Goal: Task Accomplishment & Management: Use online tool/utility

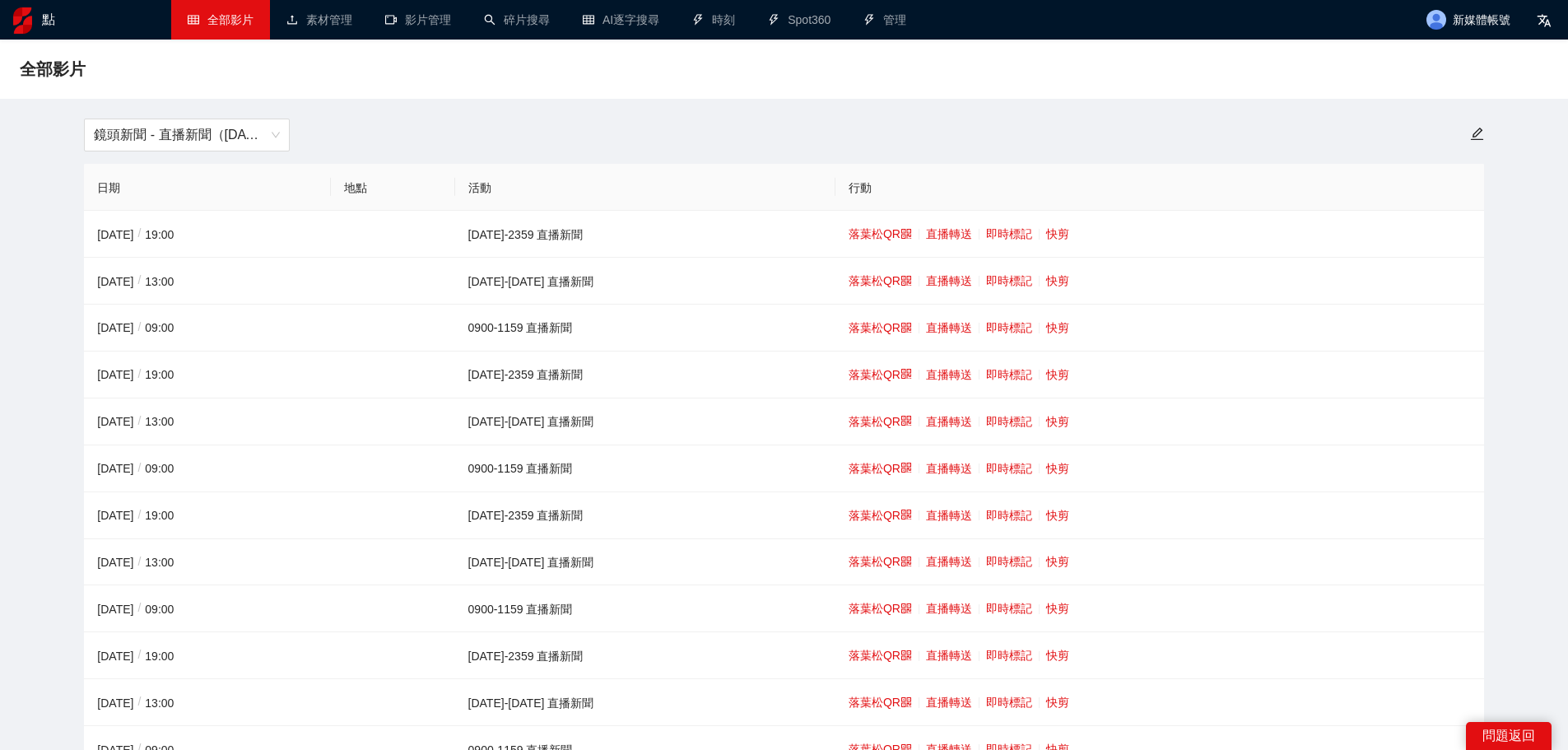
click at [257, 125] on span "鏡頭新聞 - 直播新聞（[DATE]-[DATE]）" at bounding box center [187, 134] width 186 height 31
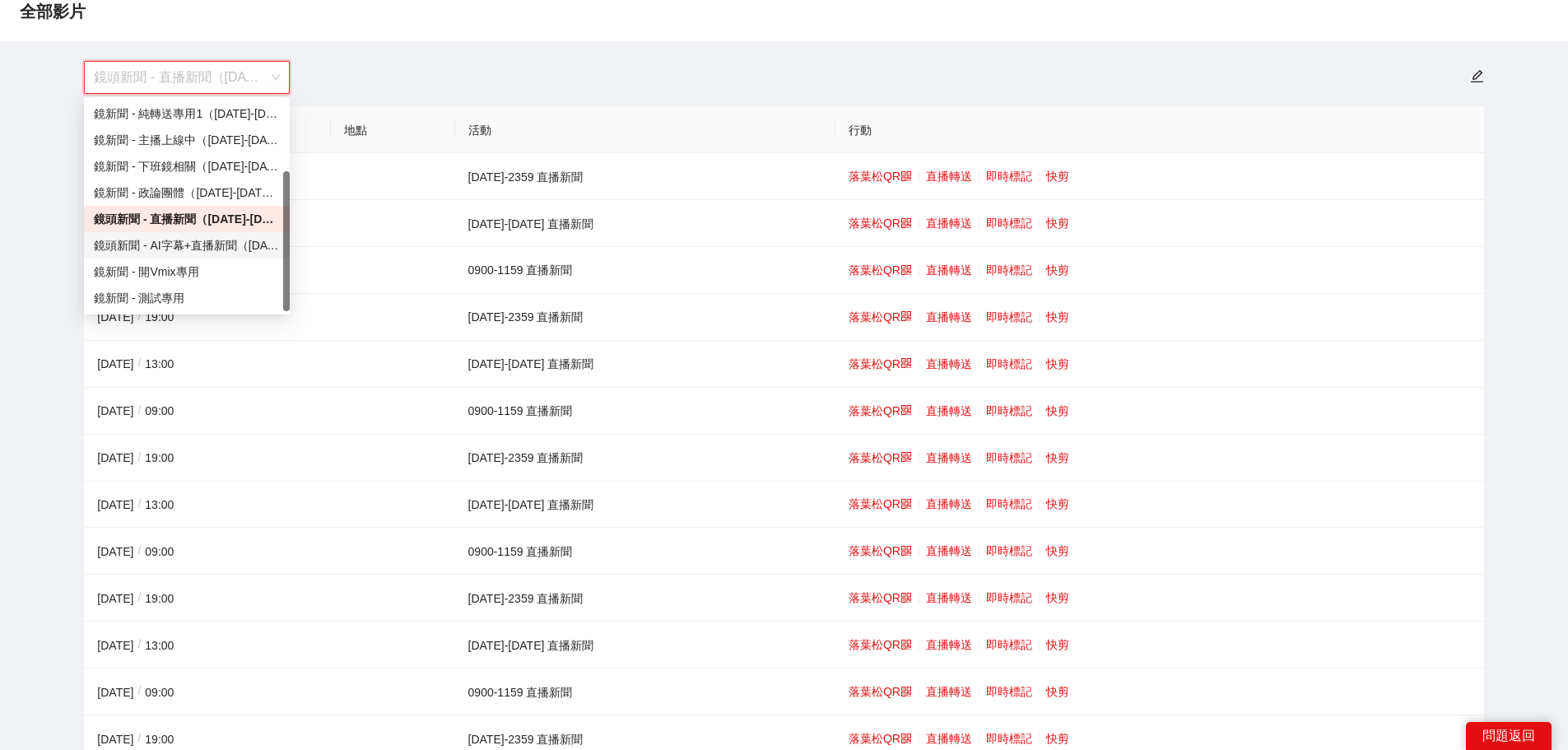
scroll to position [82, 0]
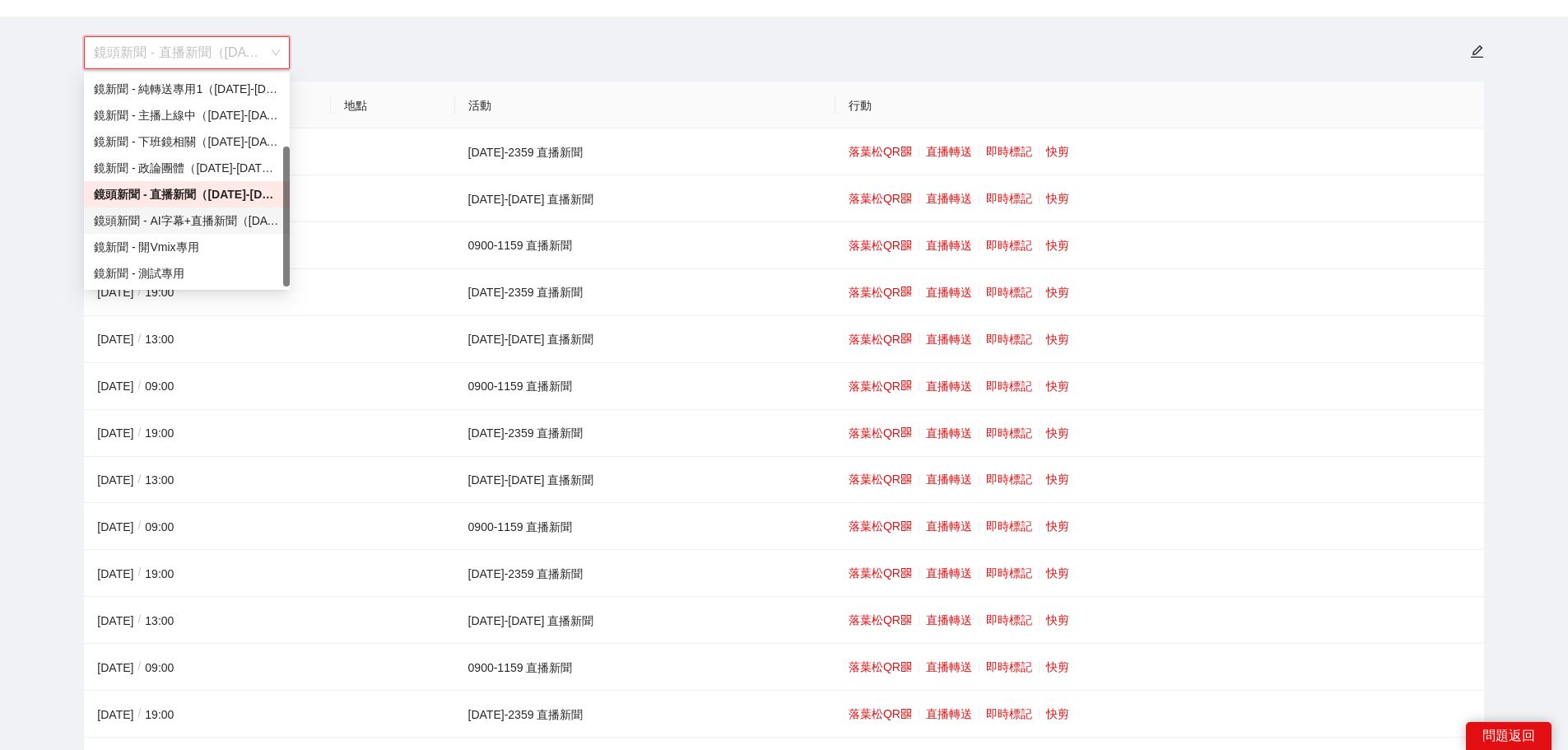
click at [200, 225] on font "鏡頭新聞 - AI字幕+直播新聞（[DATE]-[DATE]）" at bounding box center [216, 220] width 243 height 13
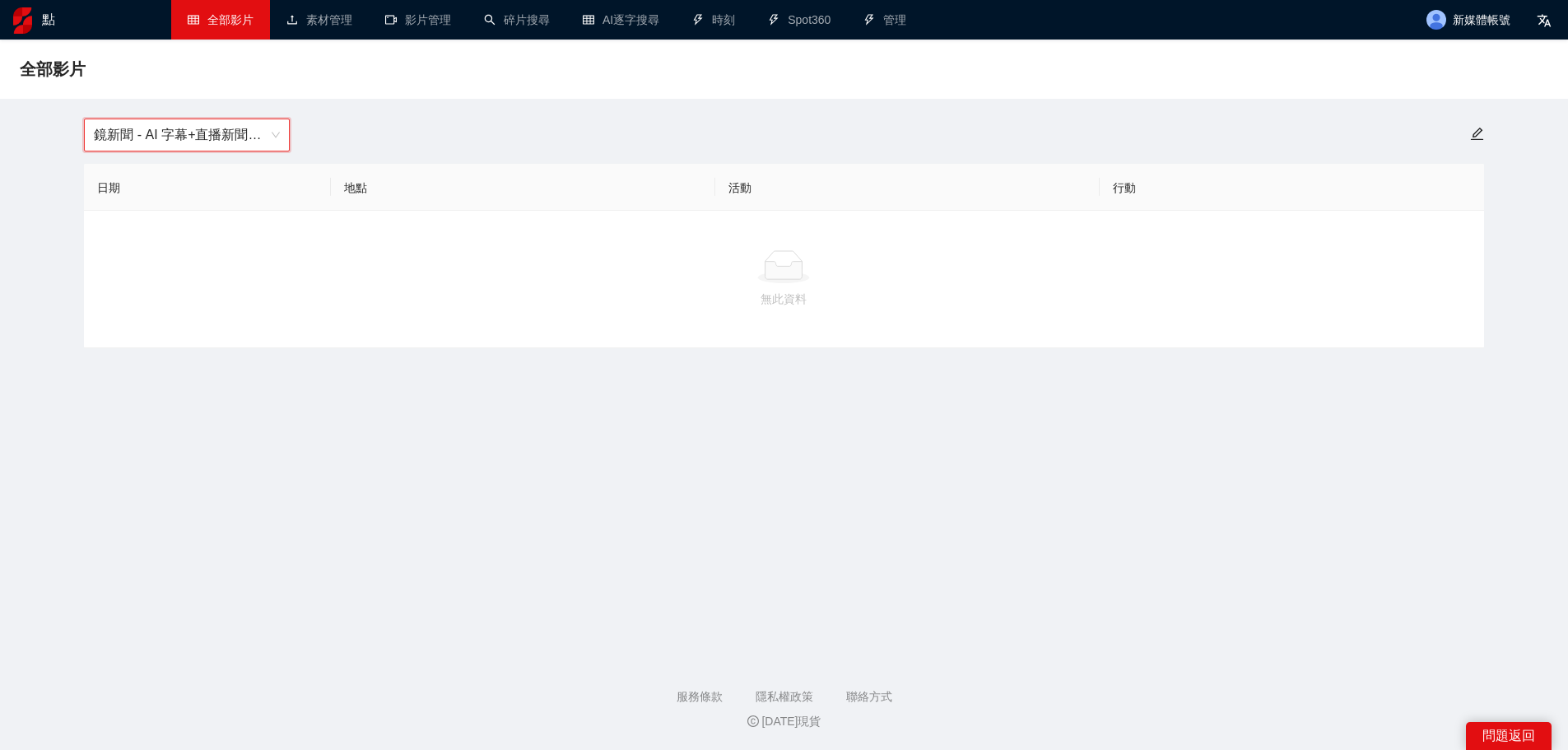
scroll to position [0, 0]
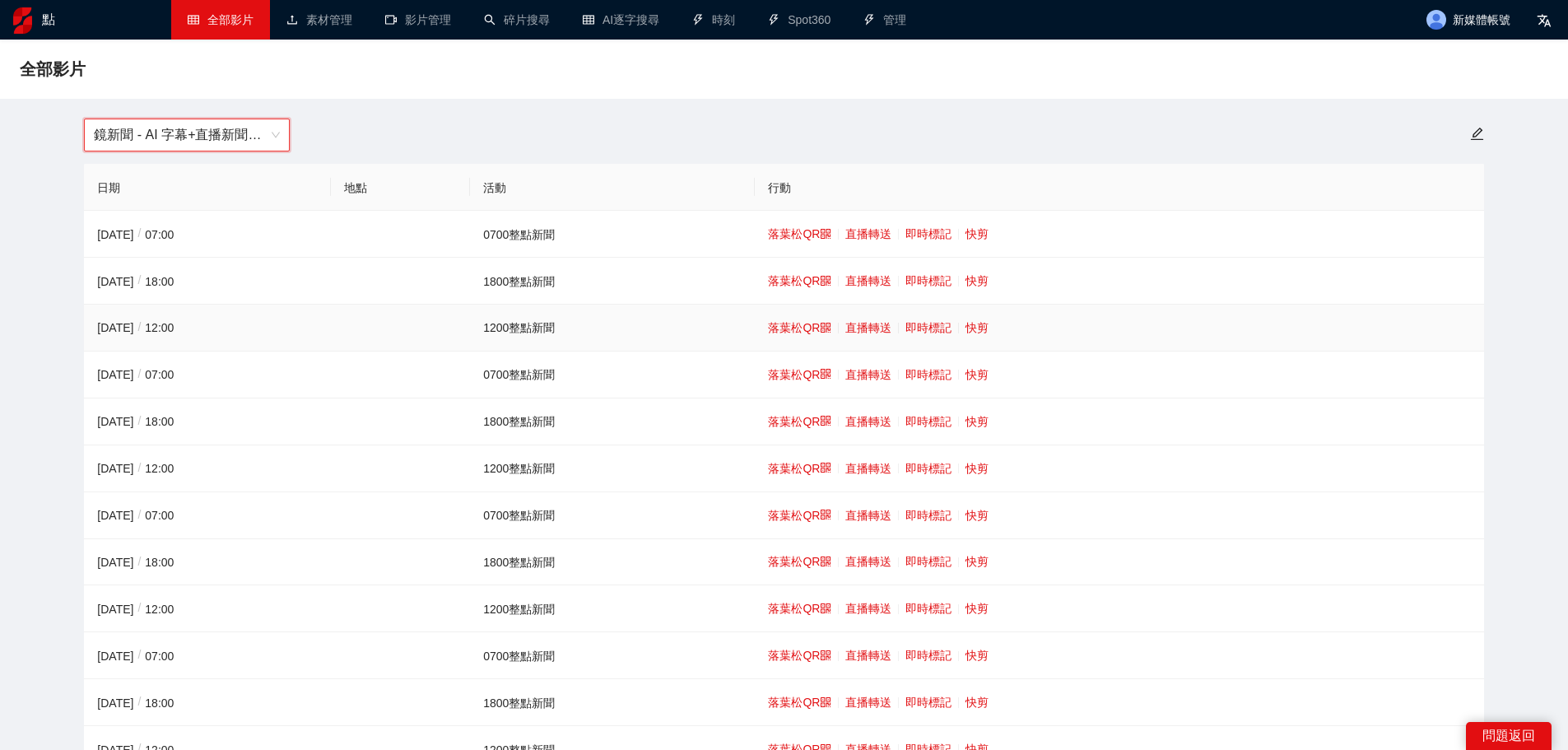
click at [977, 328] on font "快剪" at bounding box center [977, 327] width 23 height 13
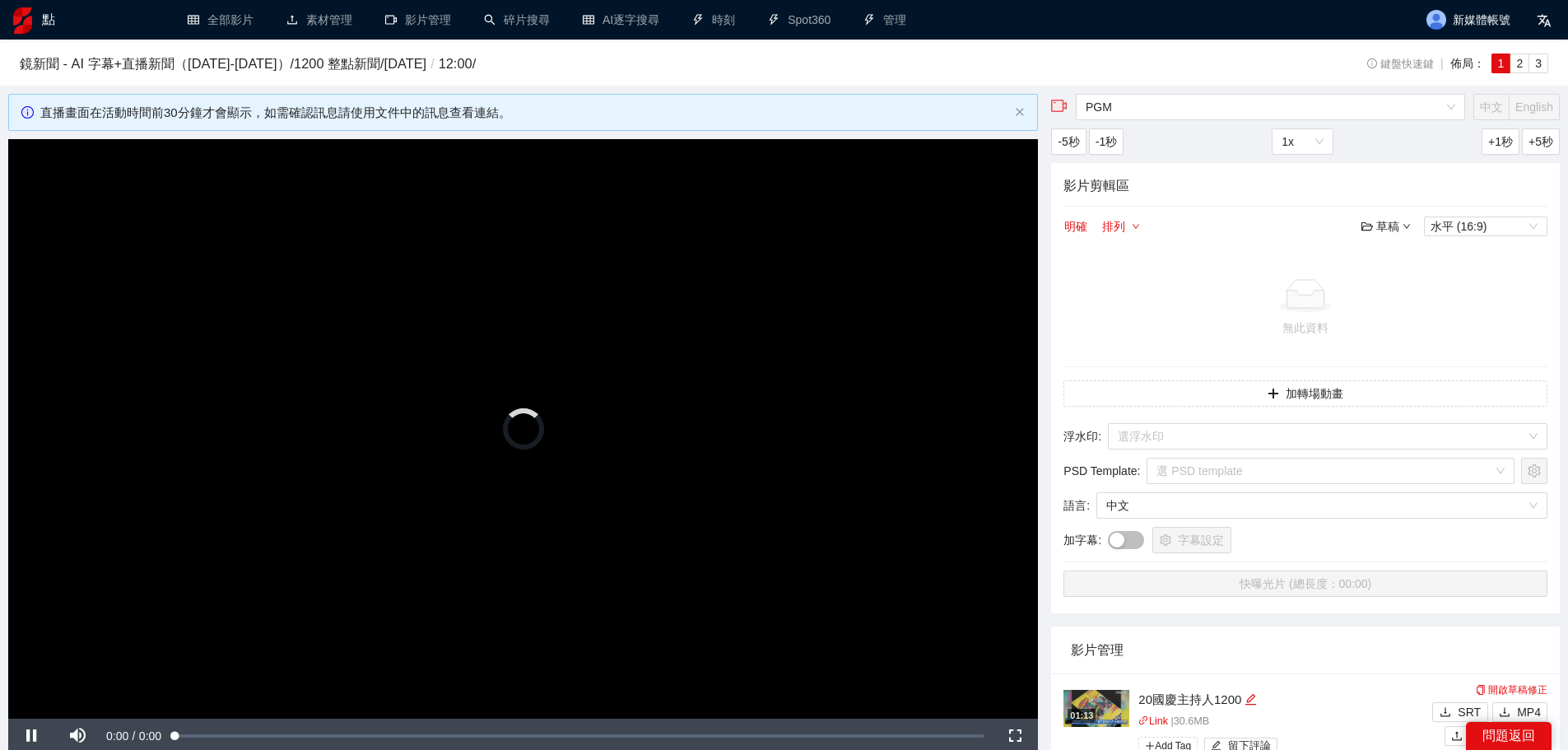
click at [665, 375] on video "Video Player" at bounding box center [523, 428] width 1029 height 579
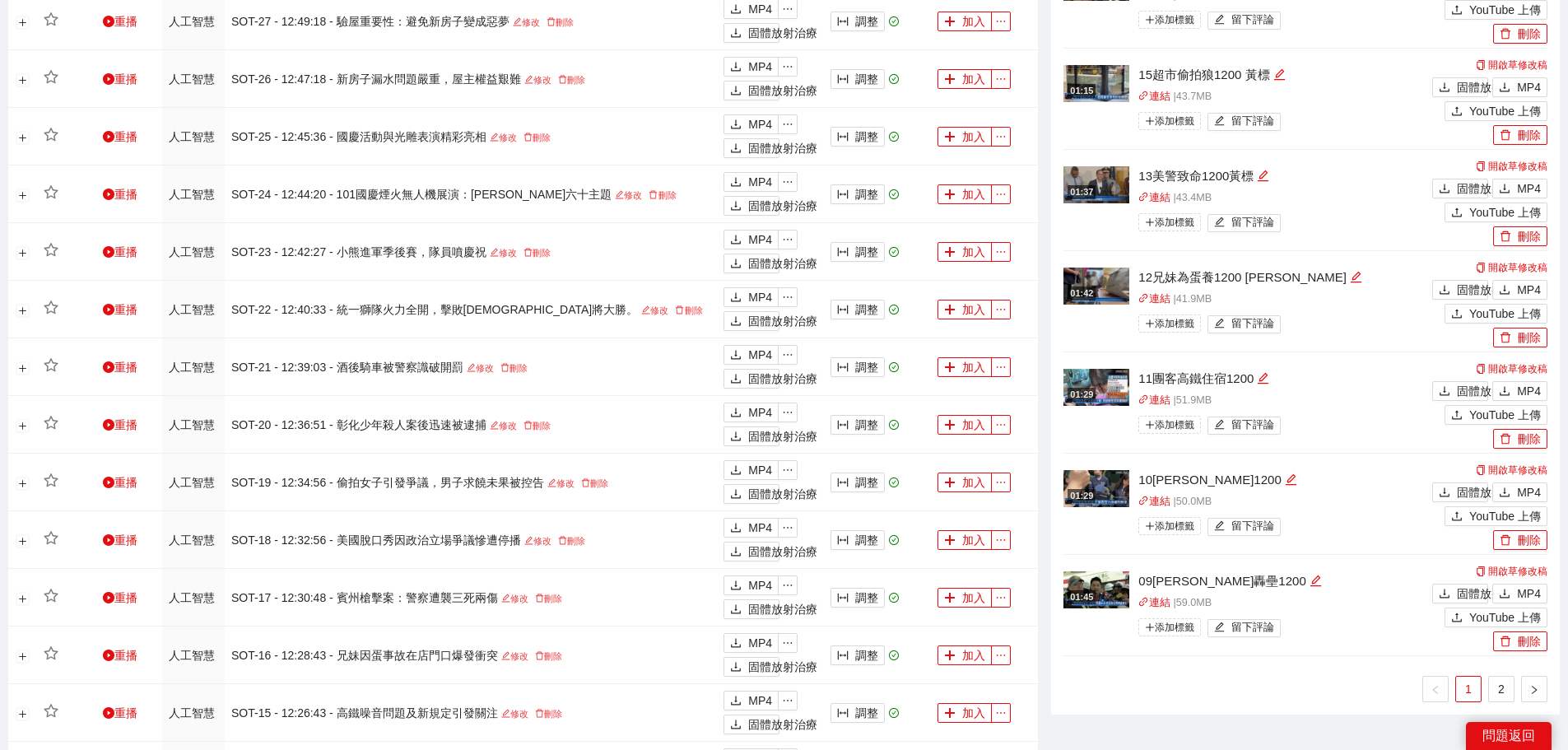
scroll to position [1070, 0]
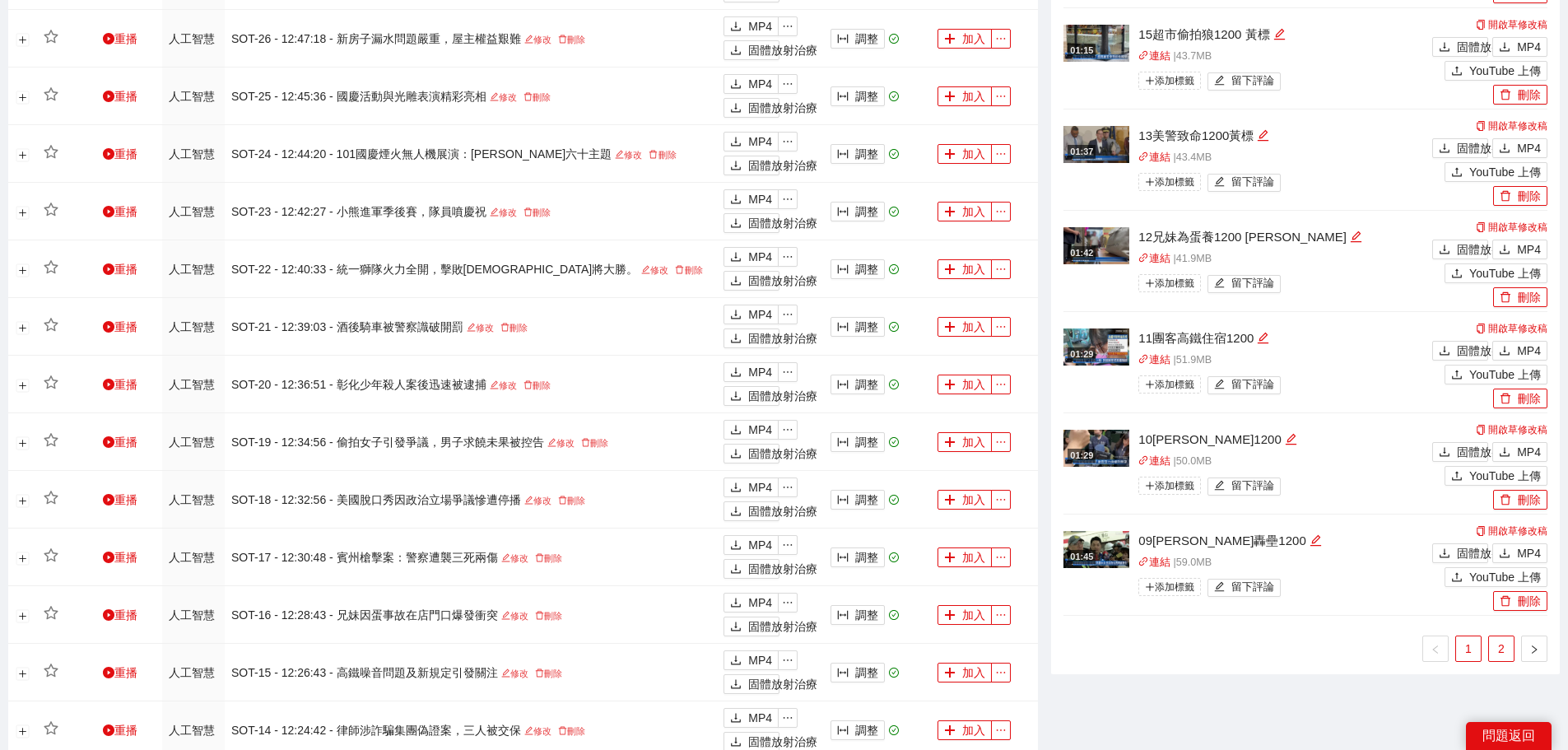
click at [1498, 644] on font "2" at bounding box center [1502, 648] width 7 height 13
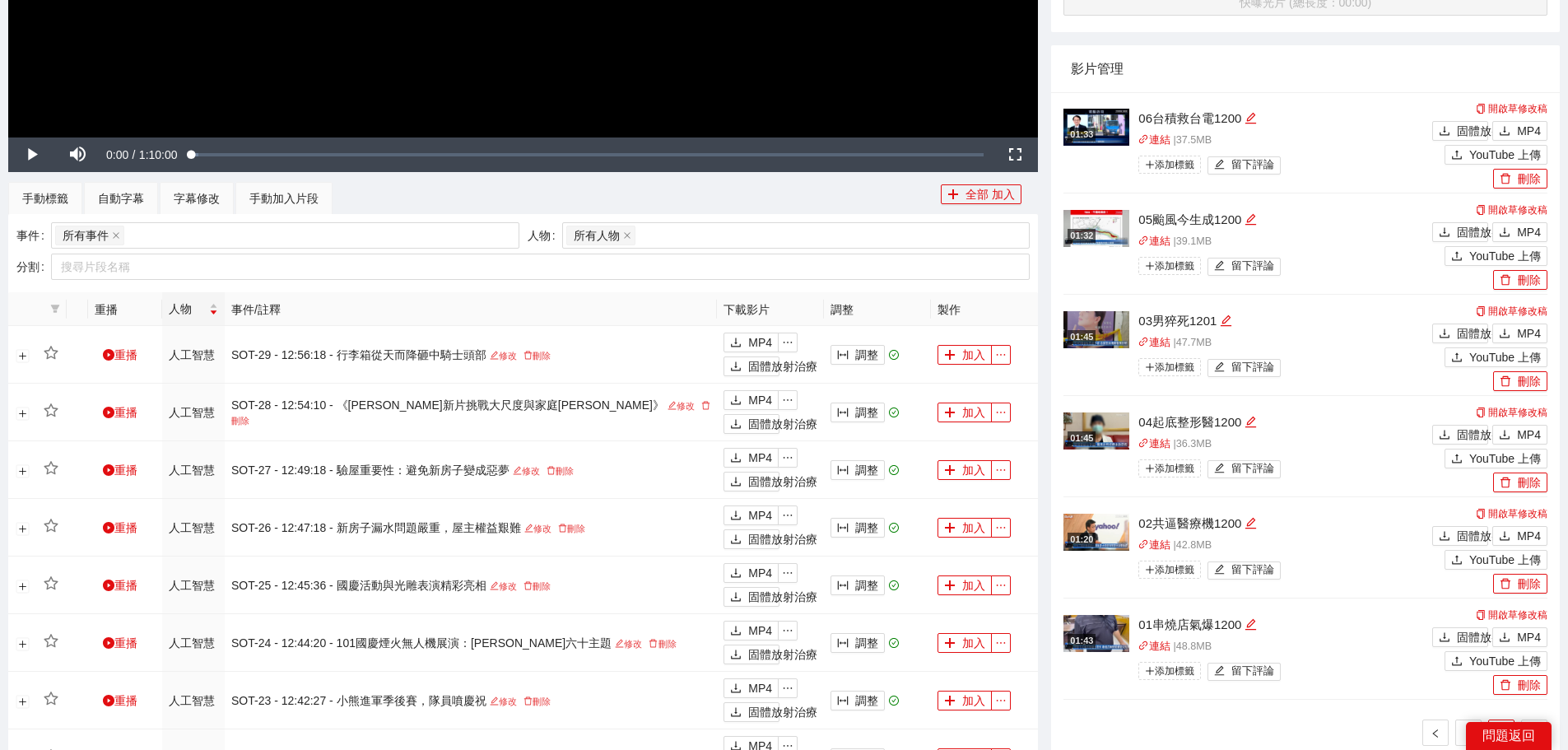
scroll to position [576, 0]
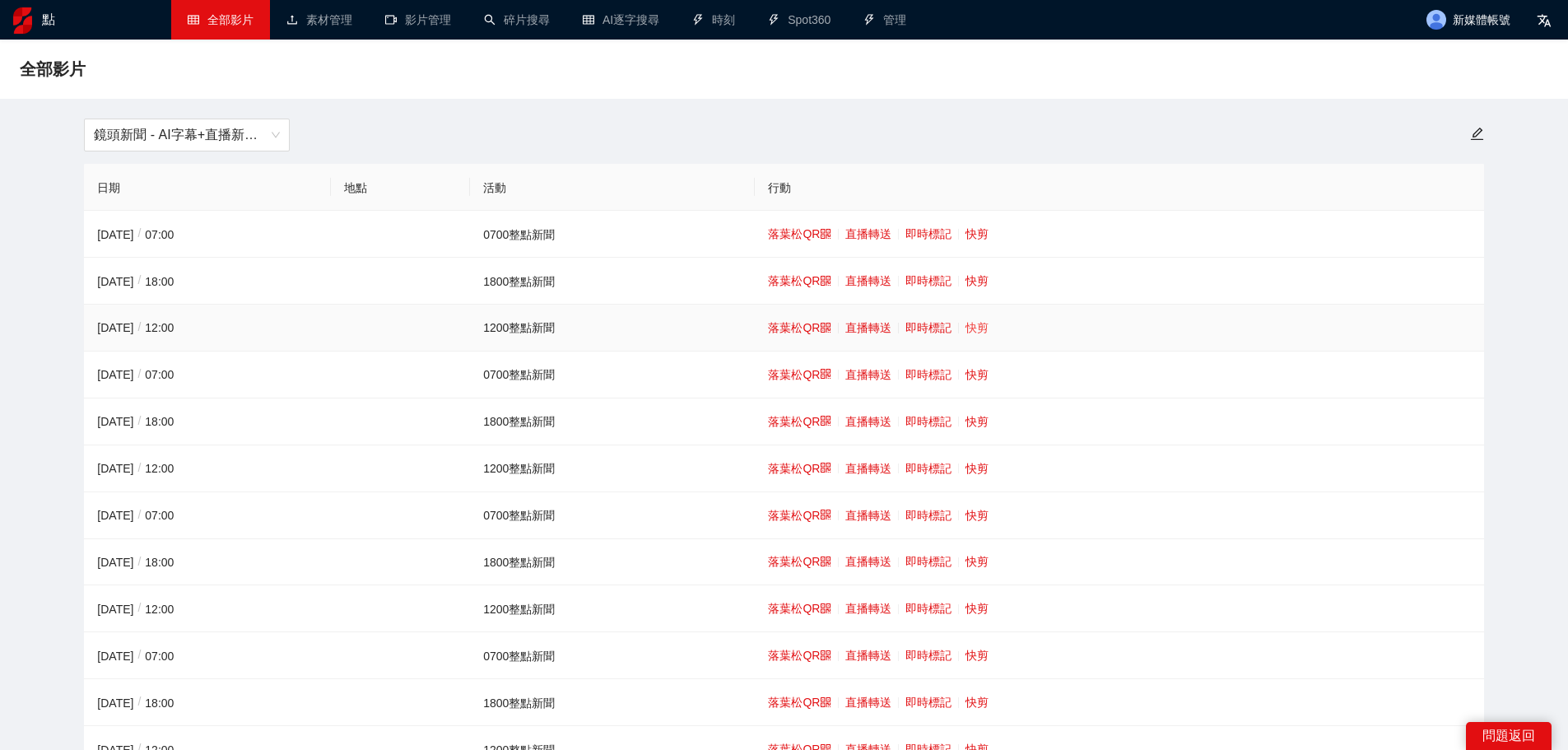
click at [965, 328] on font "快剪" at bounding box center [977, 327] width 23 height 13
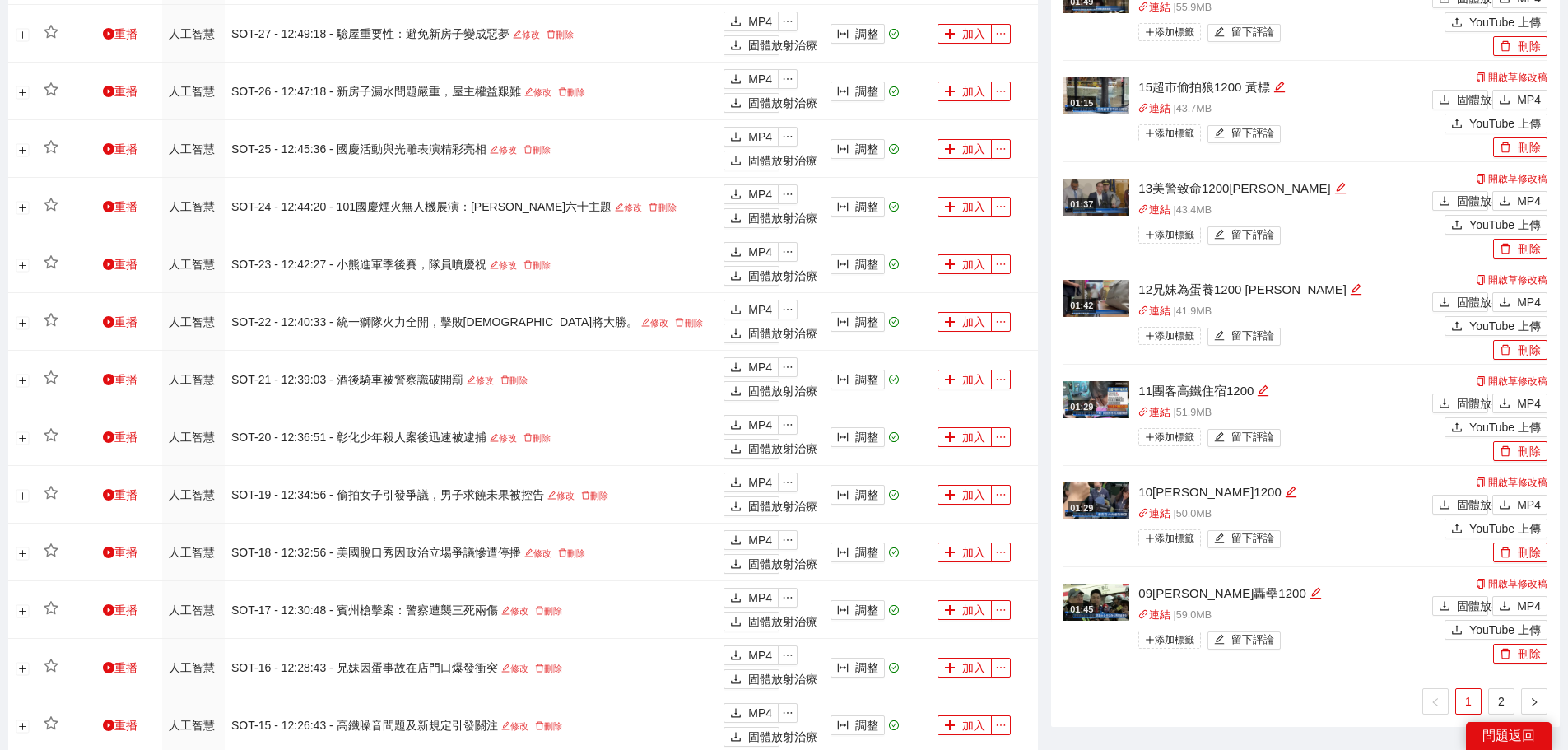
scroll to position [1069, 0]
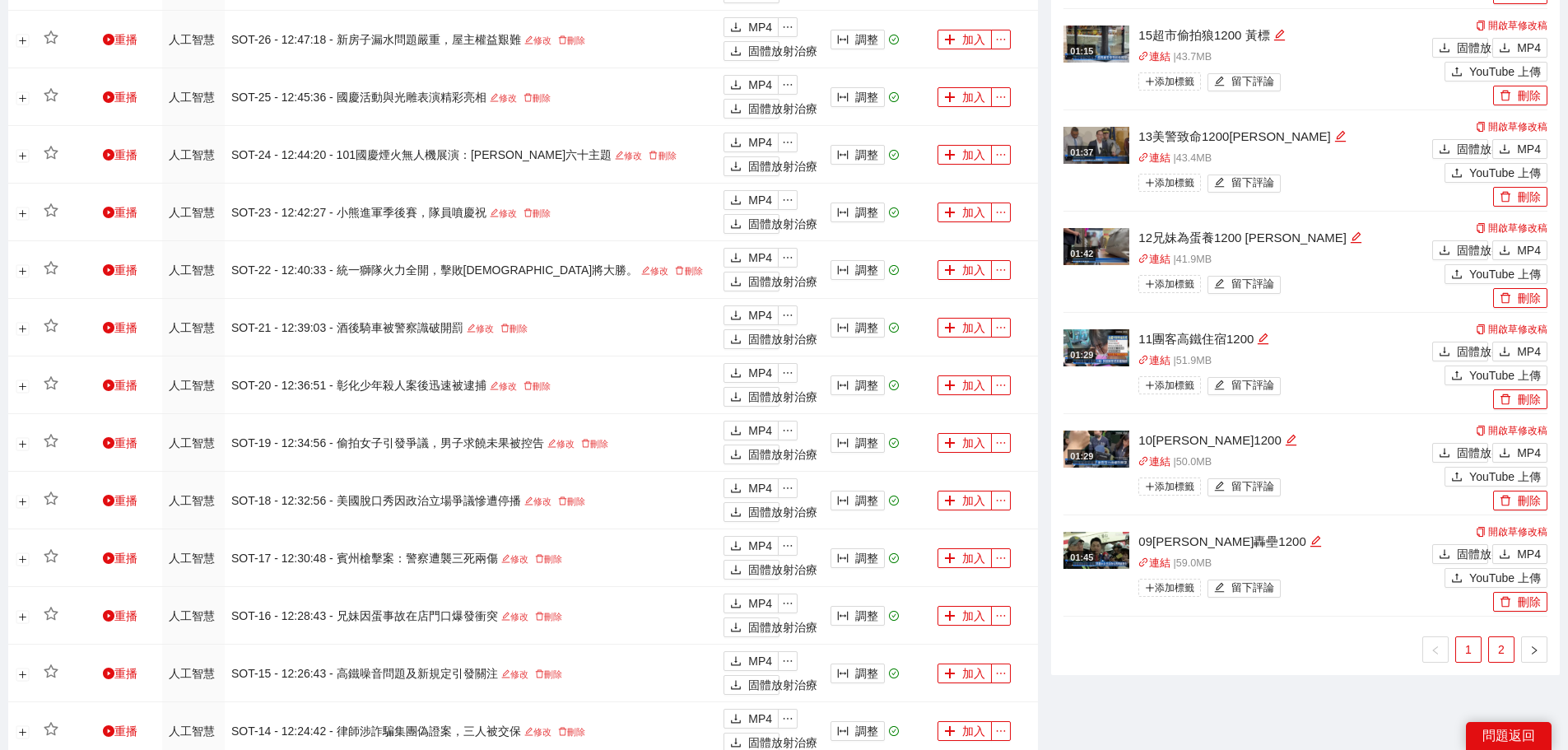
click at [1496, 647] on link "2" at bounding box center [1501, 649] width 25 height 25
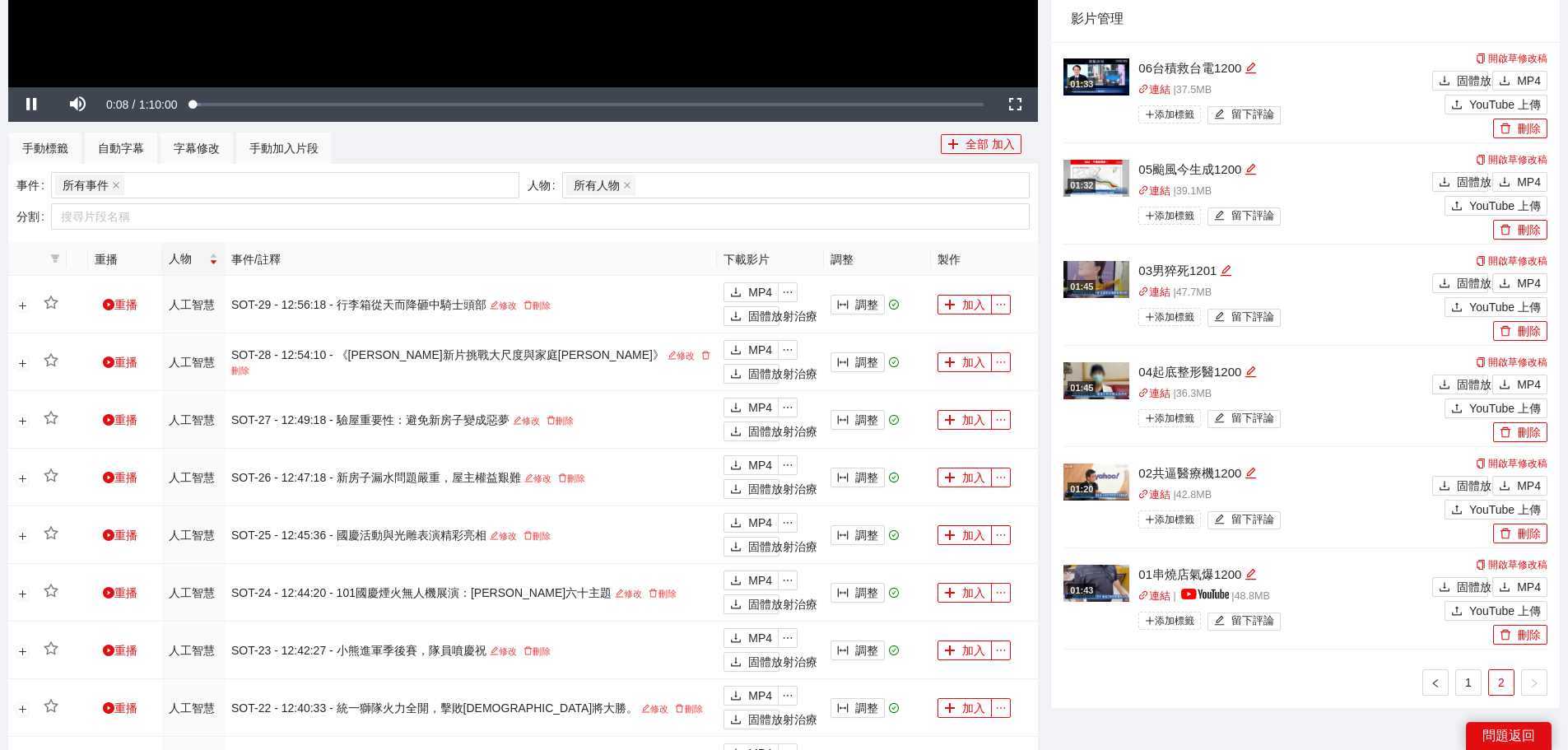
scroll to position [658, 0]
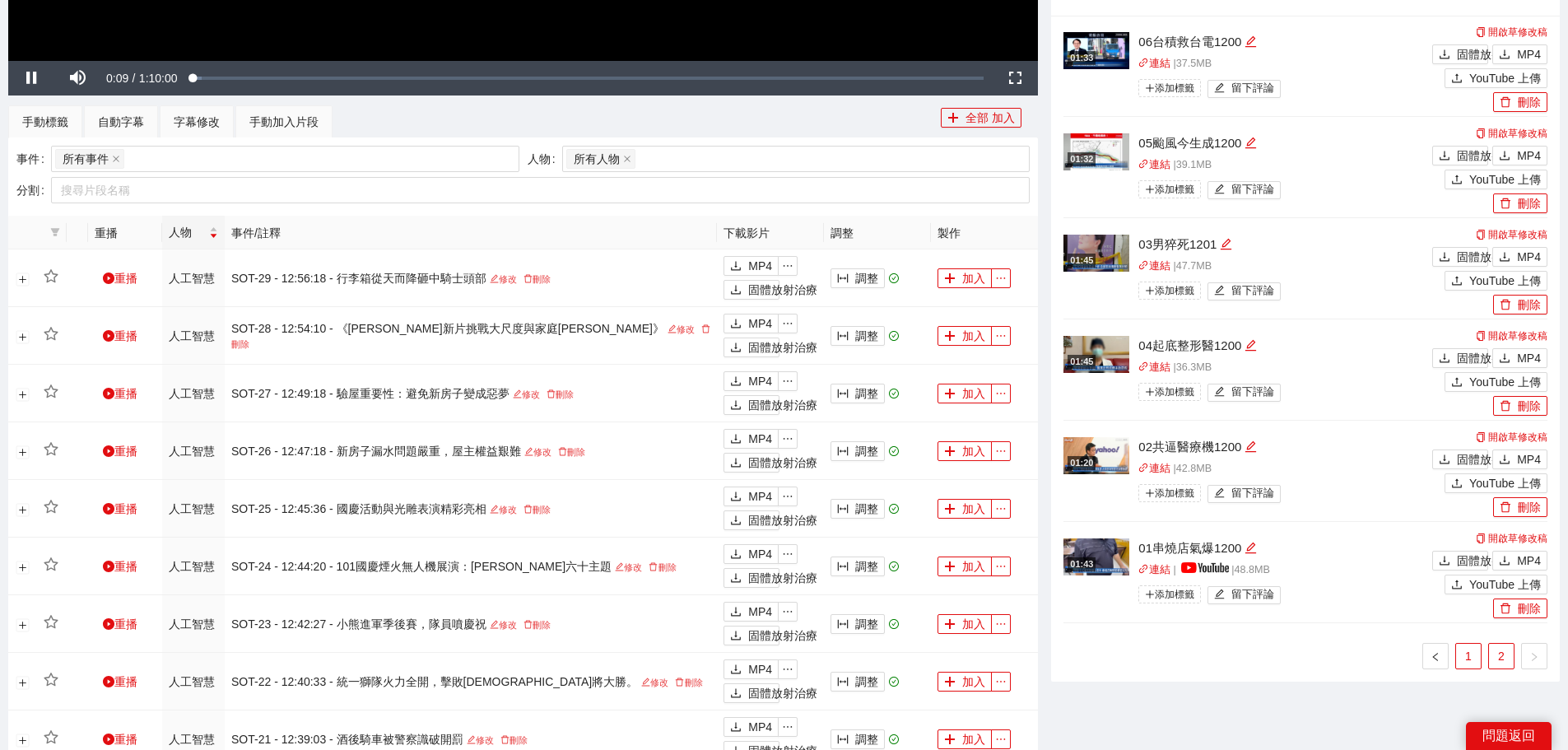
click at [1471, 658] on font "1" at bounding box center [1469, 655] width 7 height 13
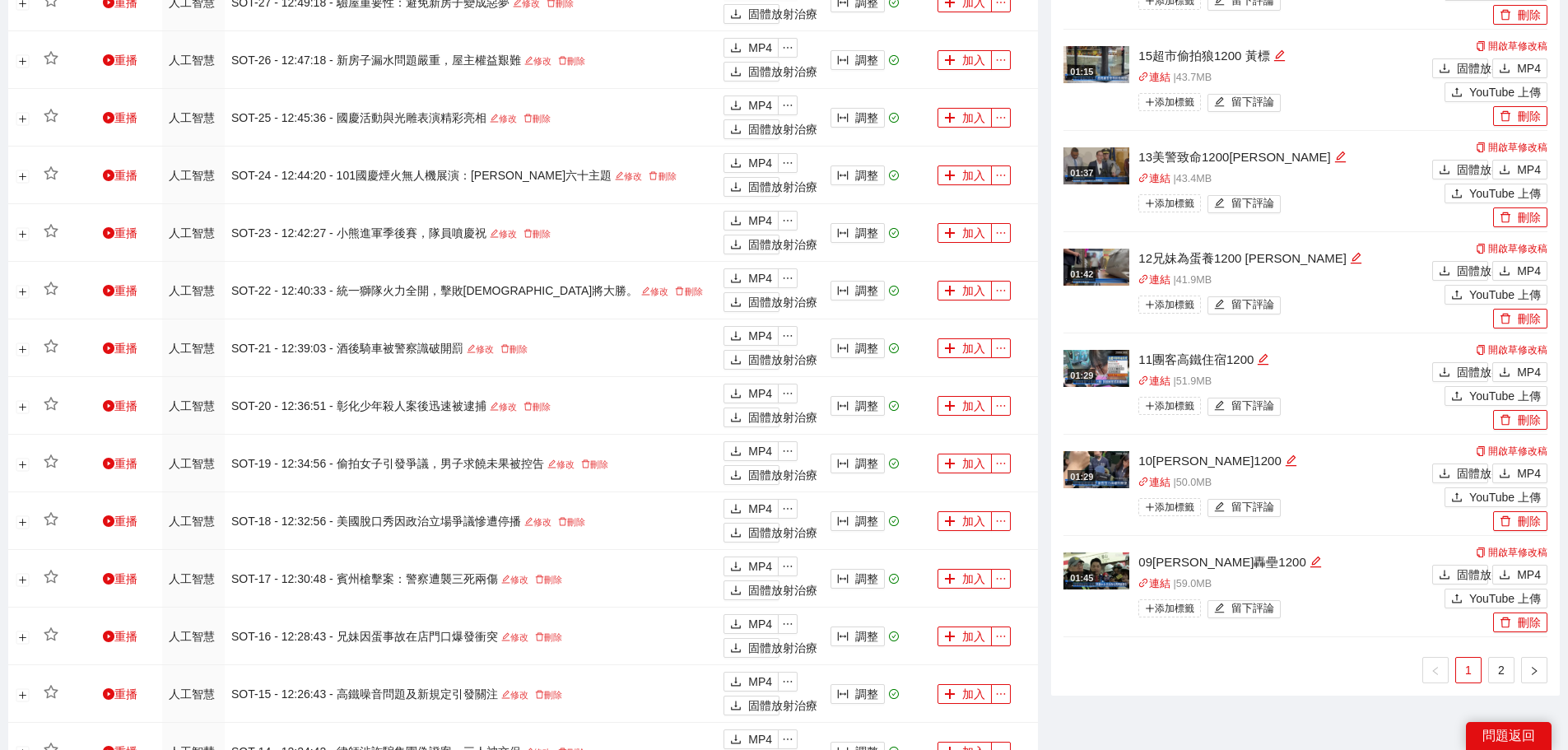
scroll to position [1152, 0]
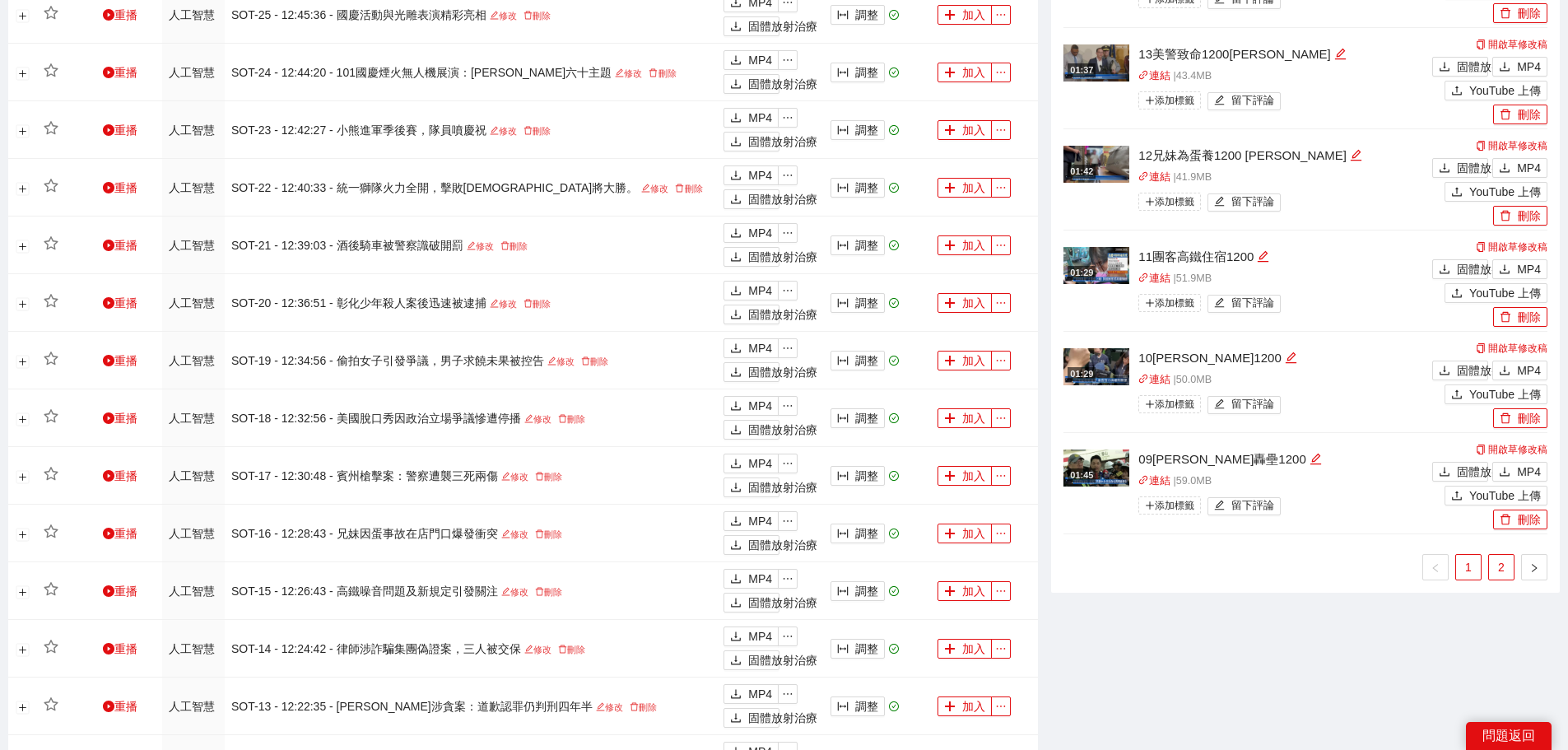
click at [1496, 559] on link "2" at bounding box center [1501, 567] width 25 height 25
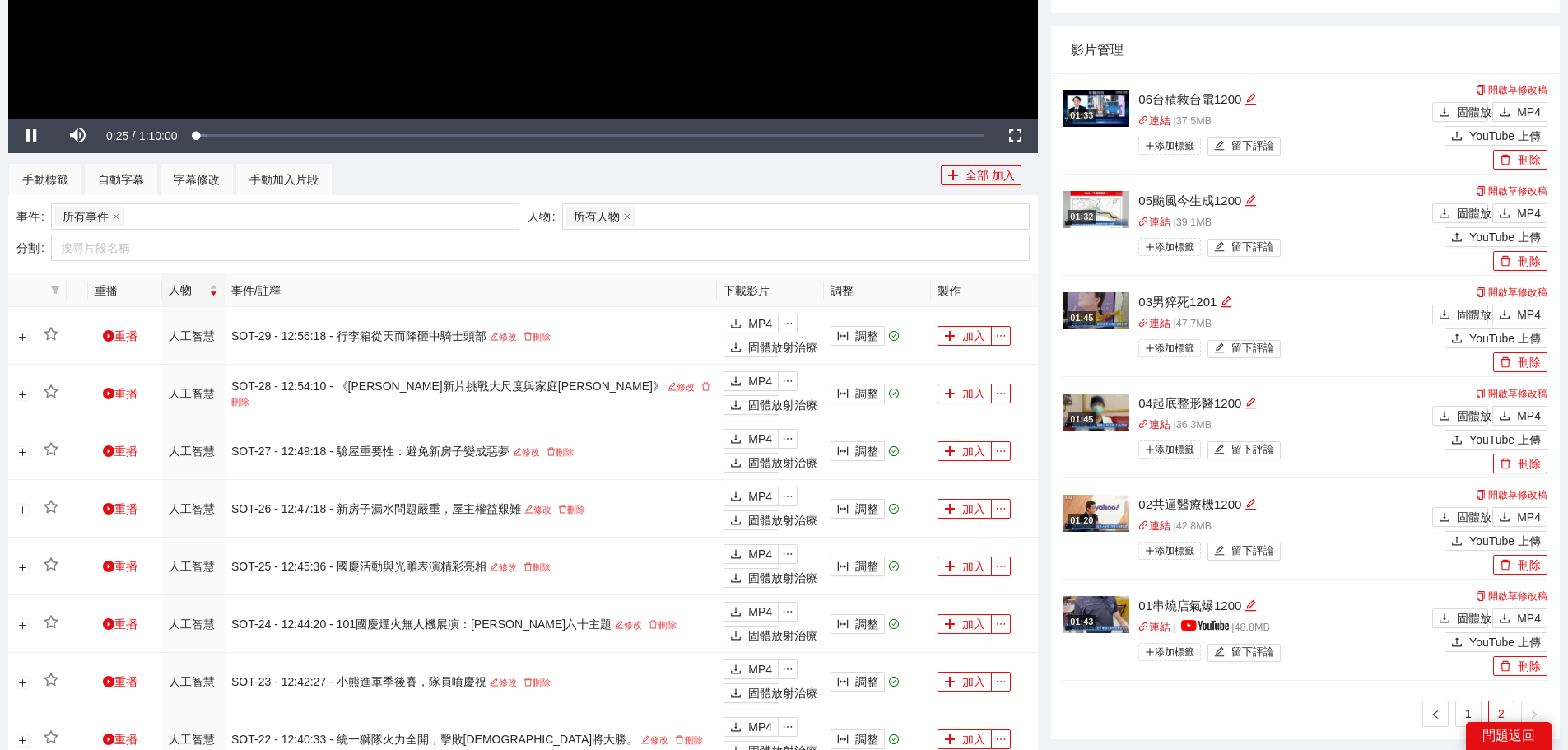
scroll to position [575, 0]
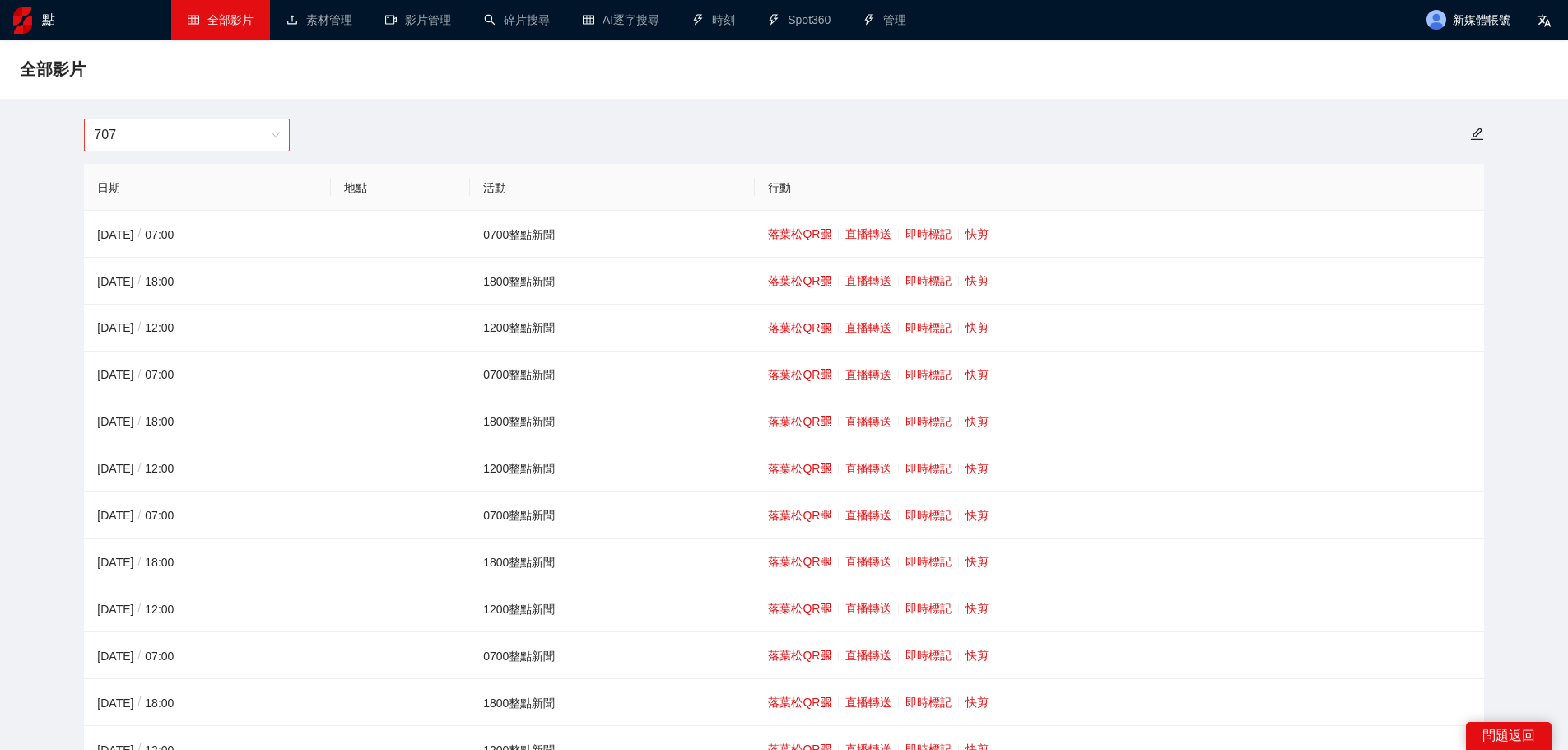
click at [181, 126] on span "707" at bounding box center [187, 134] width 186 height 31
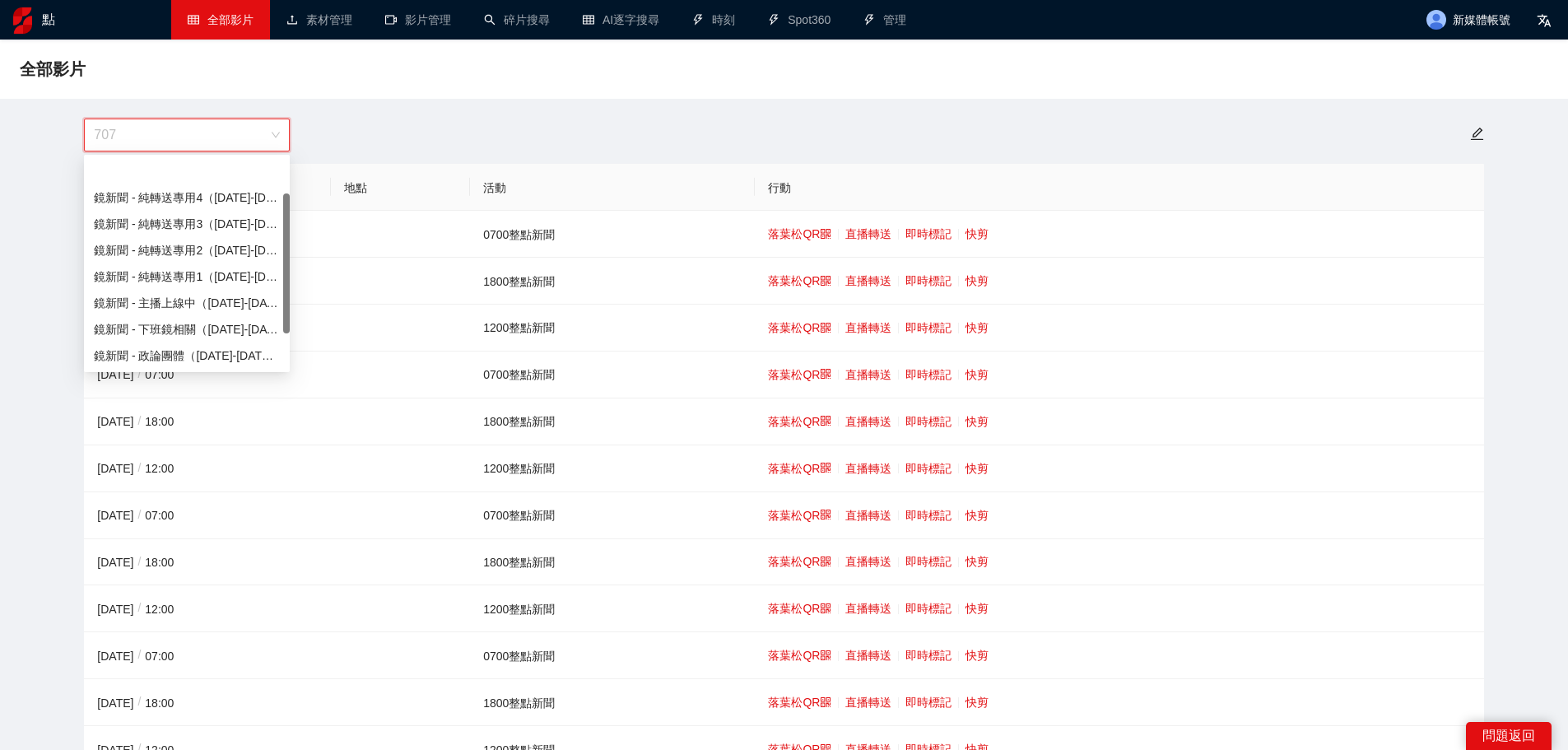
scroll to position [53, 0]
click at [191, 334] on font "鏡頭新聞 - 直播新聞（[DATE]-[DATE]）" at bounding box center [195, 328] width 202 height 13
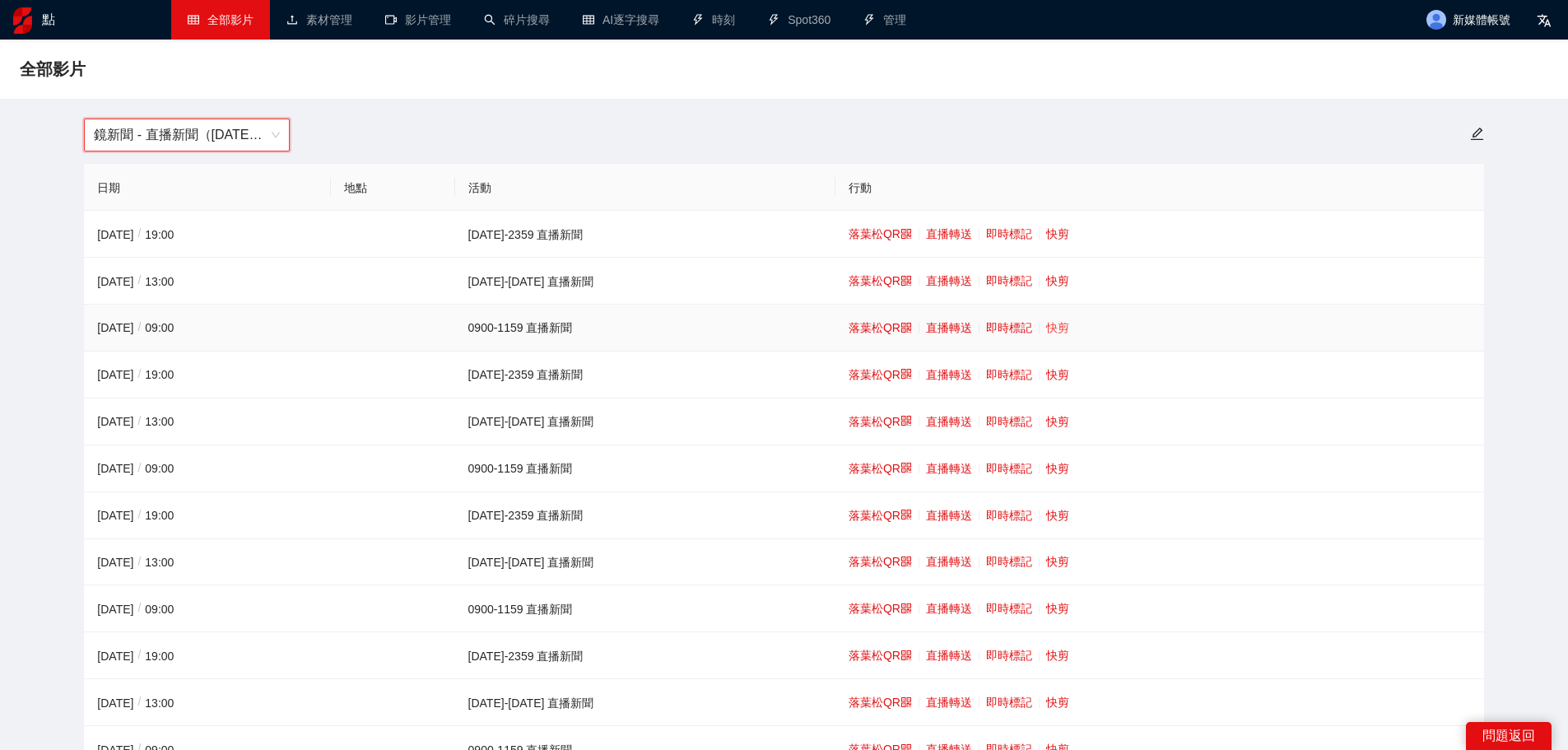
click at [1046, 328] on font "快剪" at bounding box center [1058, 327] width 23 height 13
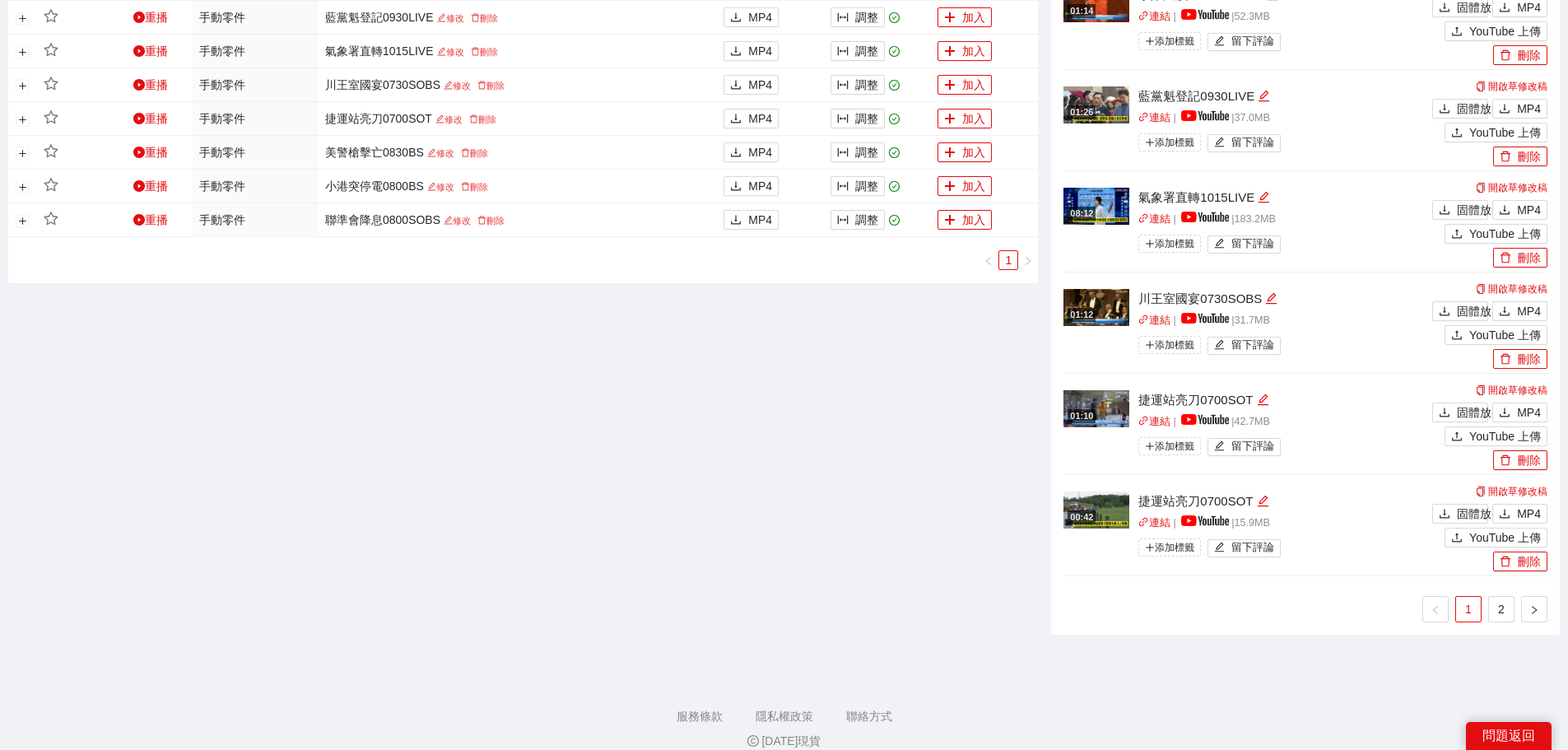
scroll to position [1095, 0]
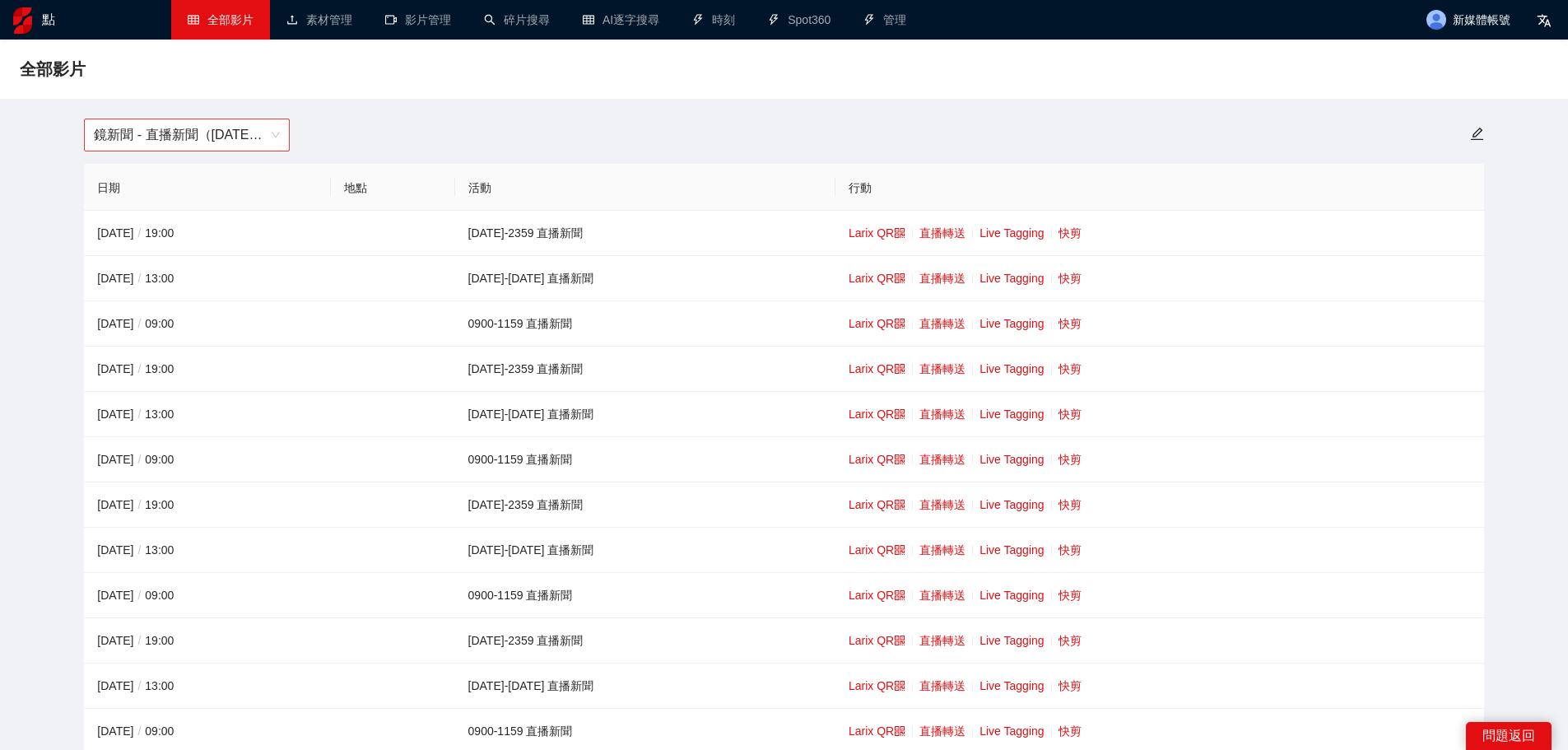
click at [173, 130] on span "鏡新聞 - 直播新聞（[DATE]-[DATE]）" at bounding box center [187, 134] width 186 height 31
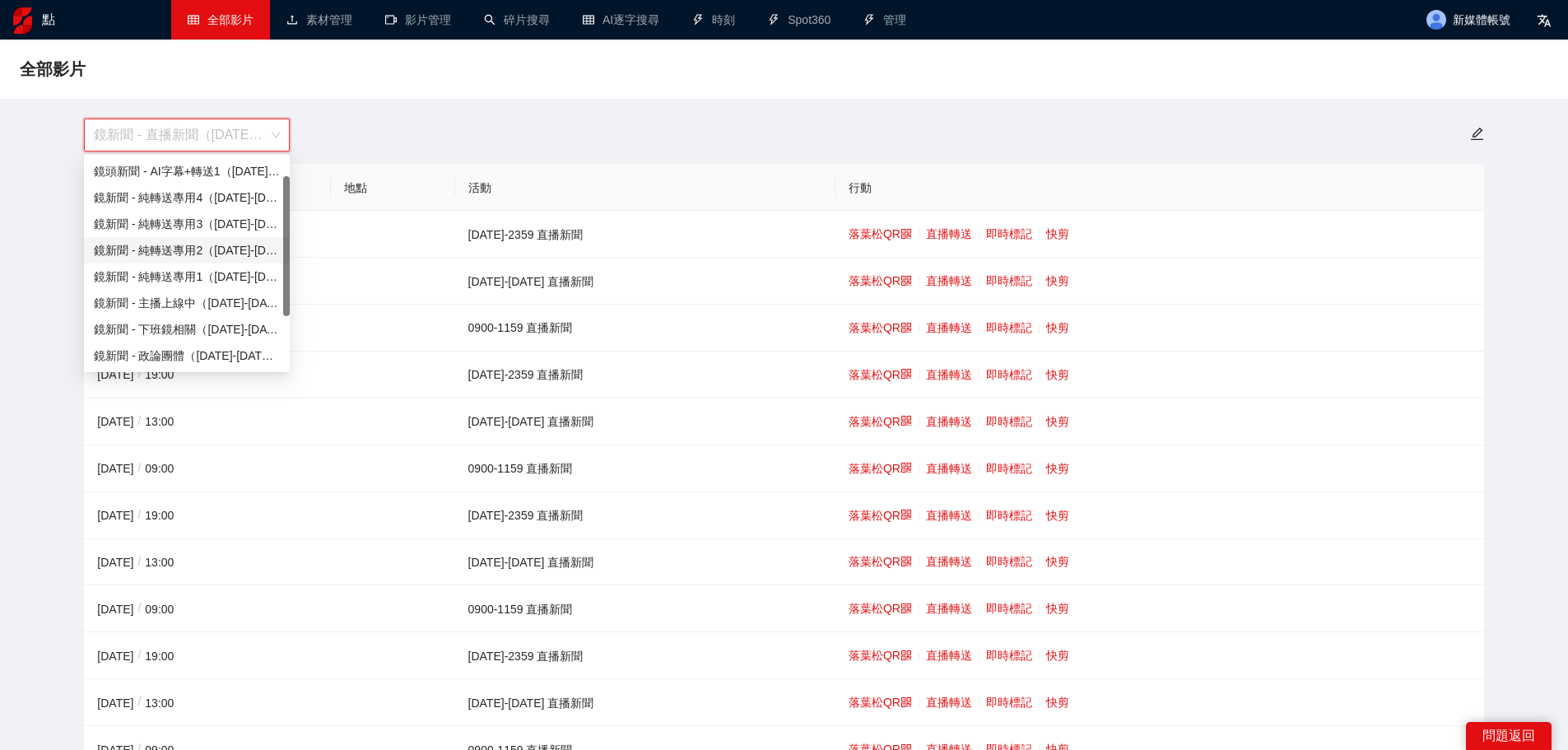
scroll to position [27, 0]
click at [203, 350] on font "鏡頭新聞 - 直播新聞（[DATE]-[DATE]）" at bounding box center [197, 355] width 206 height 13
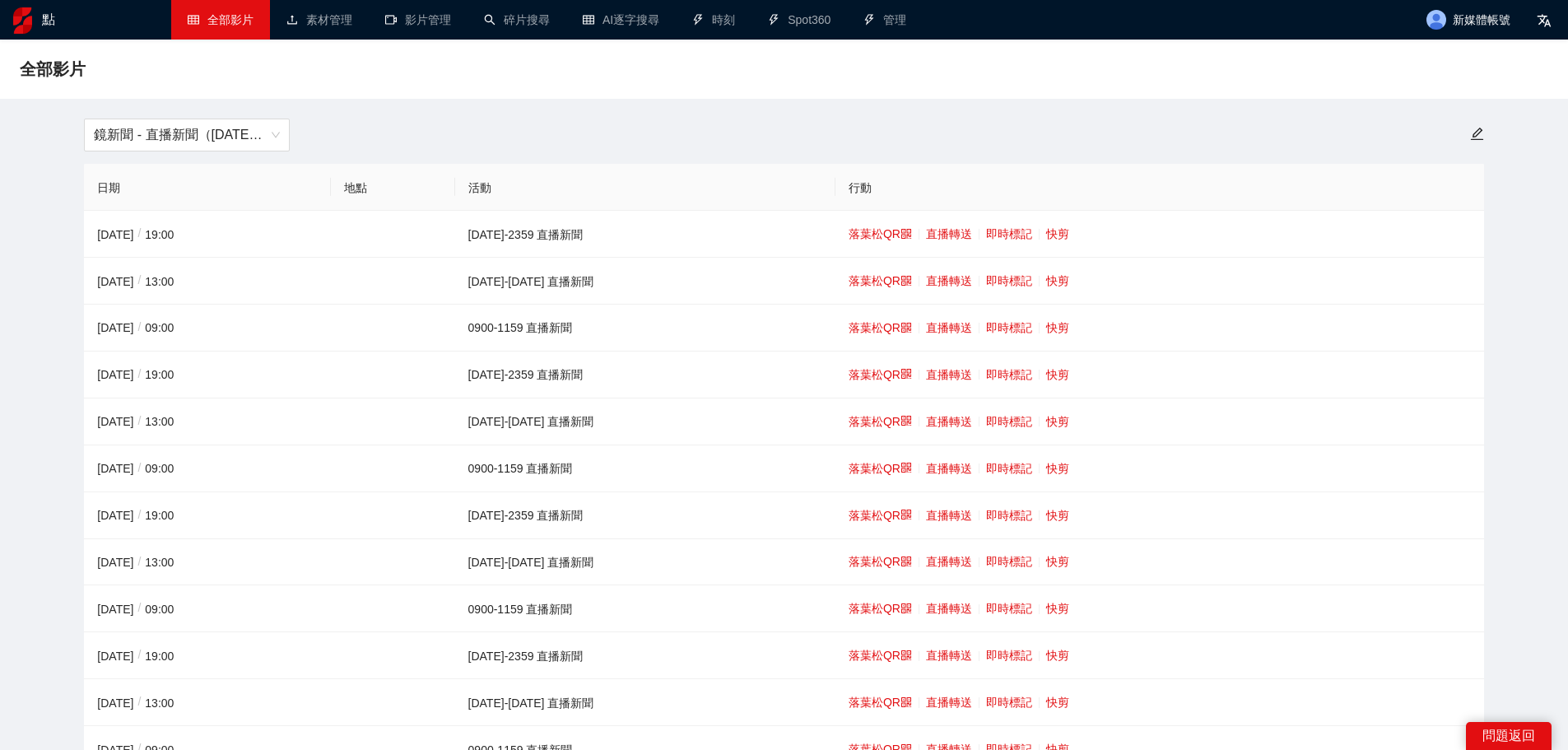
drag, startPoint x: 0, startPoint y: 458, endPoint x: 65, endPoint y: 424, distance: 73.4
click at [1021, 291] on td "落葉松QR 直播轉送 即時標記 快剪" at bounding box center [1159, 281] width 648 height 47
click at [1046, 278] on font "快剪" at bounding box center [1058, 280] width 23 height 13
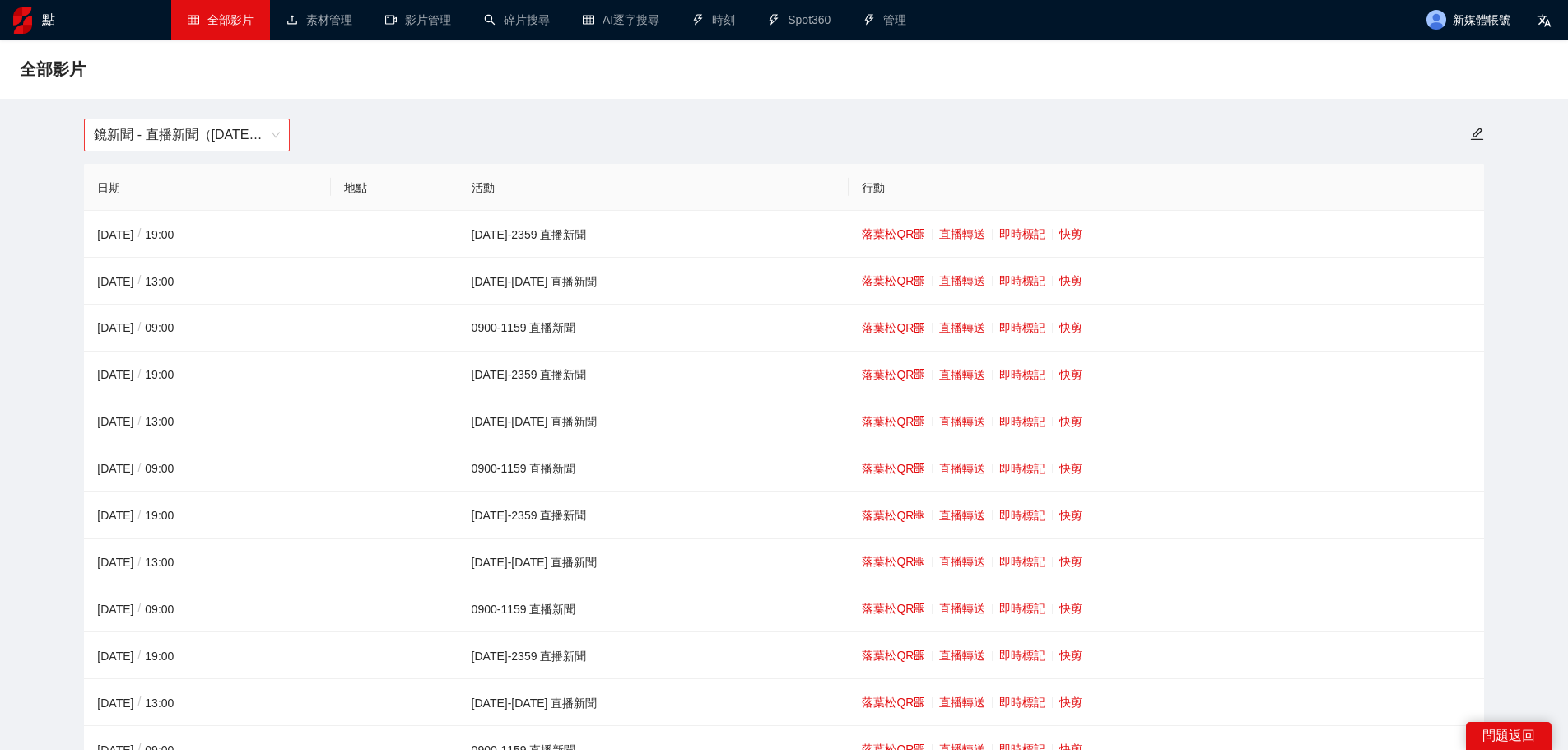
click at [241, 141] on span "鏡新聞 - 直播新聞（[DATE]-[DATE]）" at bounding box center [187, 134] width 186 height 31
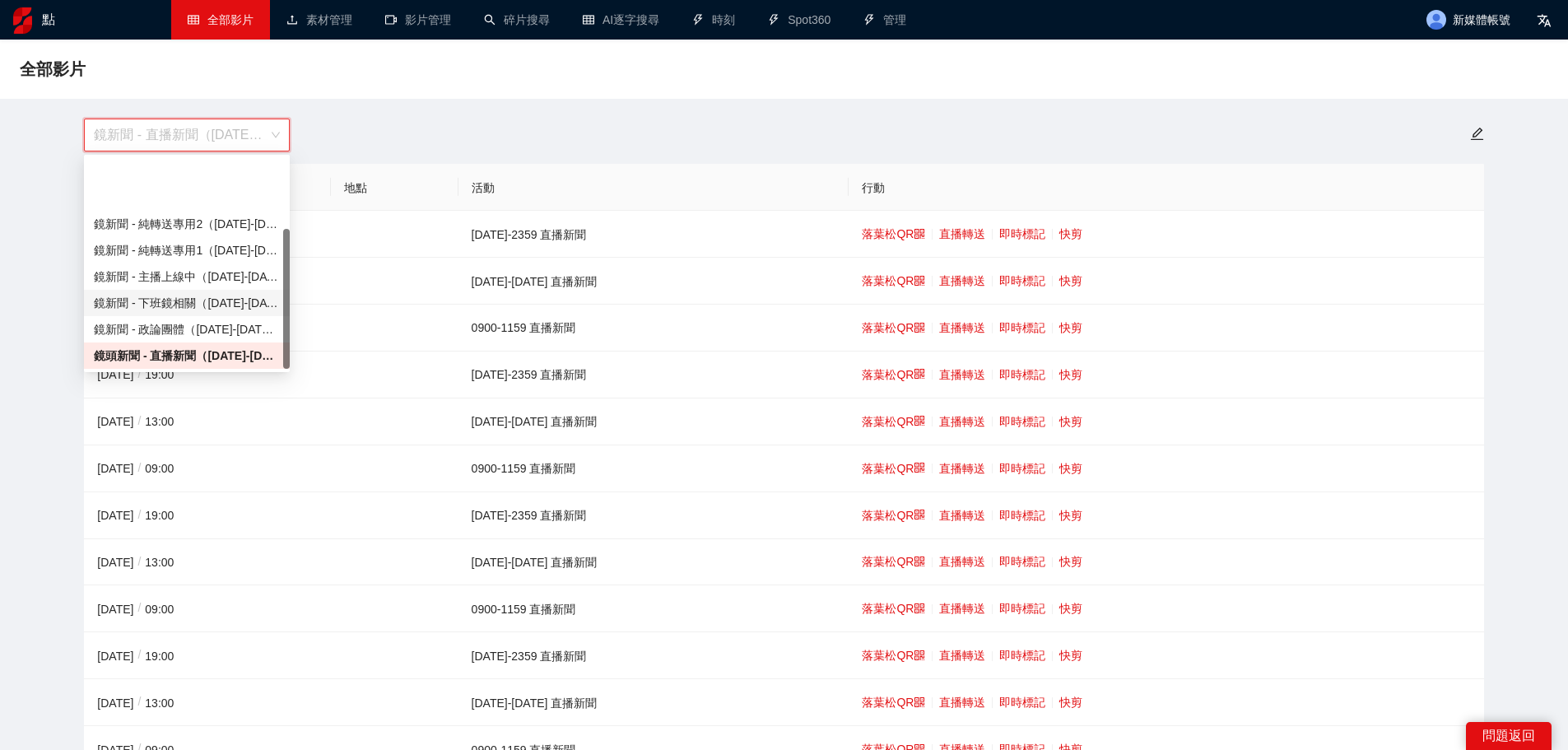
scroll to position [105, 0]
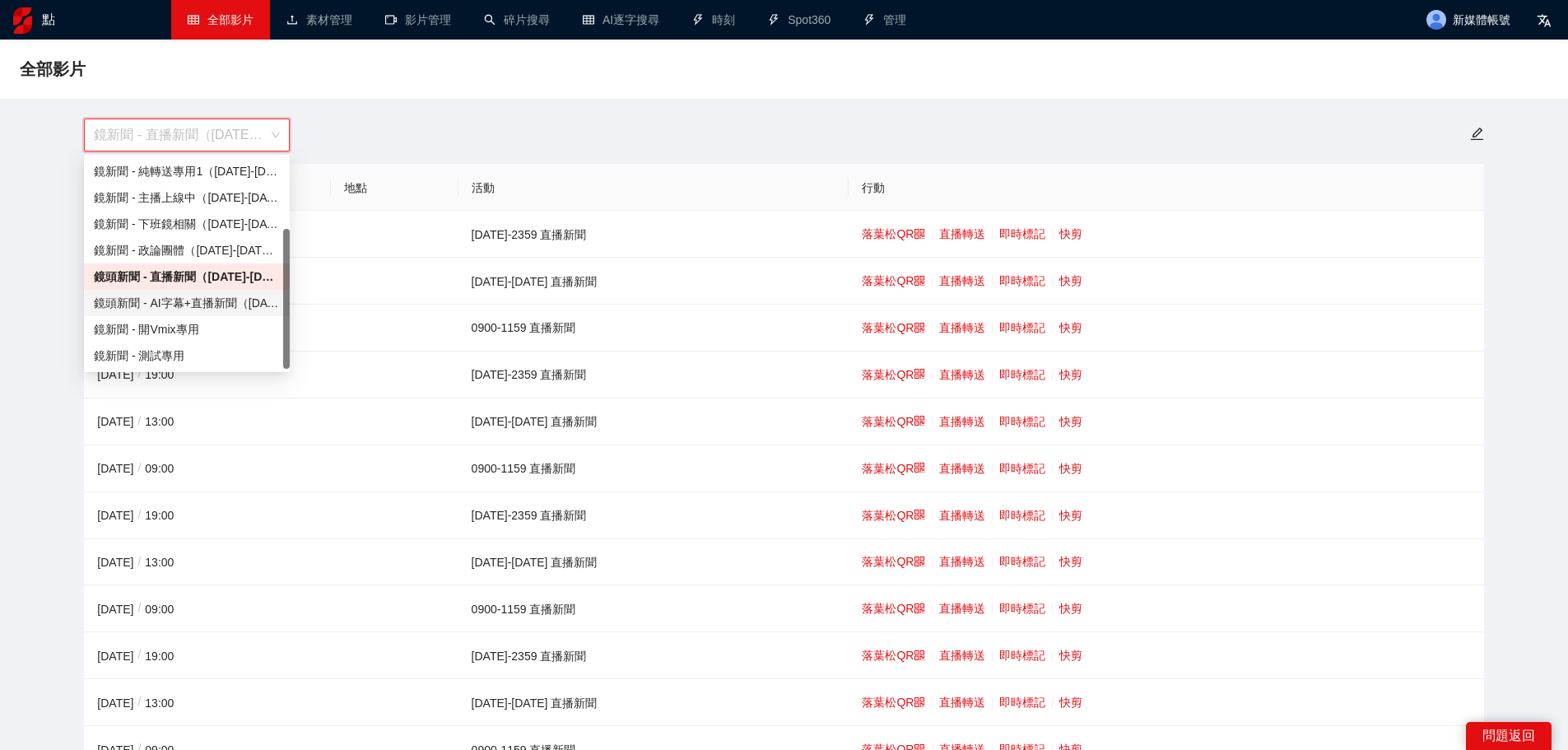
click at [205, 303] on font "鏡頭新聞 - AI字幕+直播新聞（[DATE]-[DATE]）" at bounding box center [216, 303] width 243 height 13
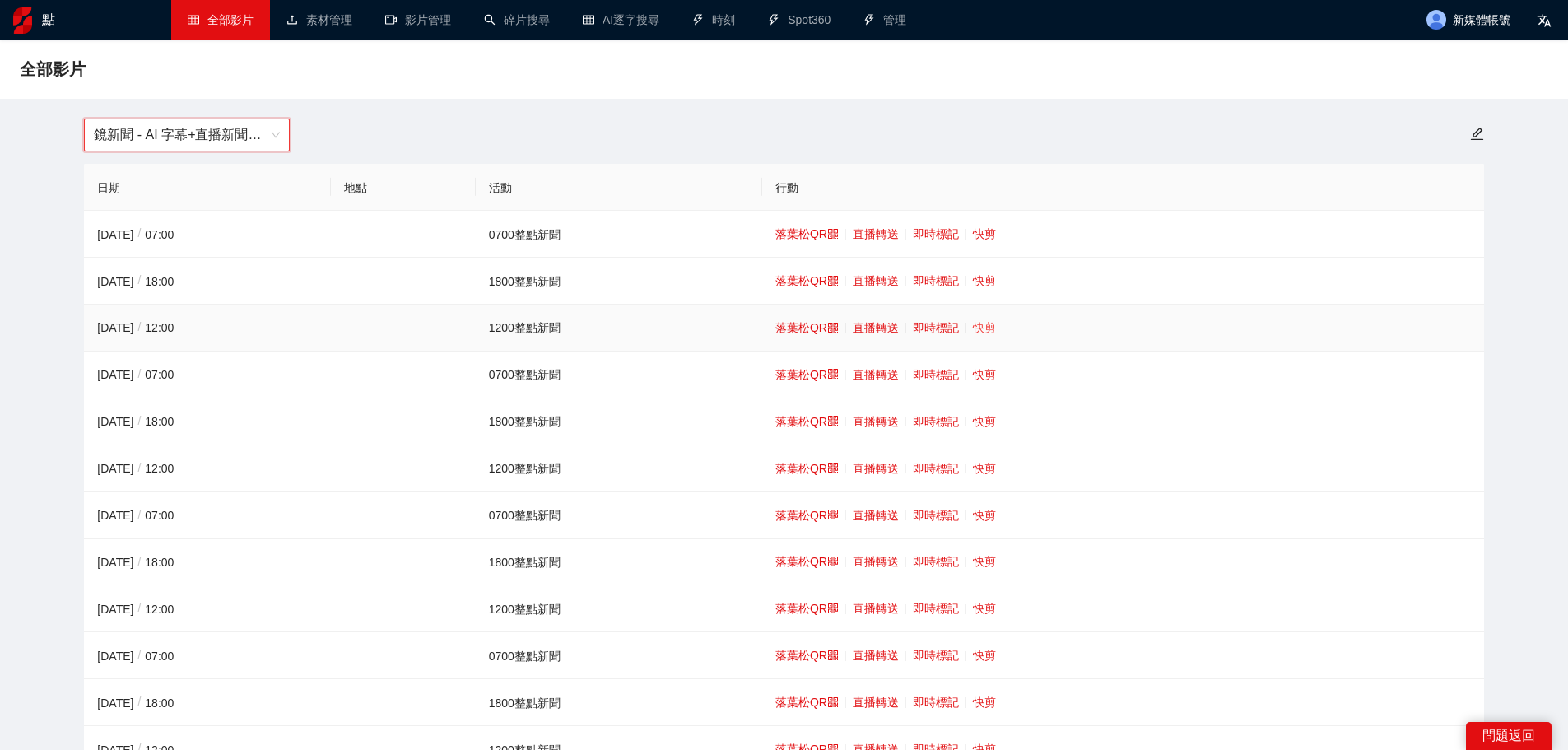
click at [979, 326] on font "快剪" at bounding box center [984, 327] width 23 height 13
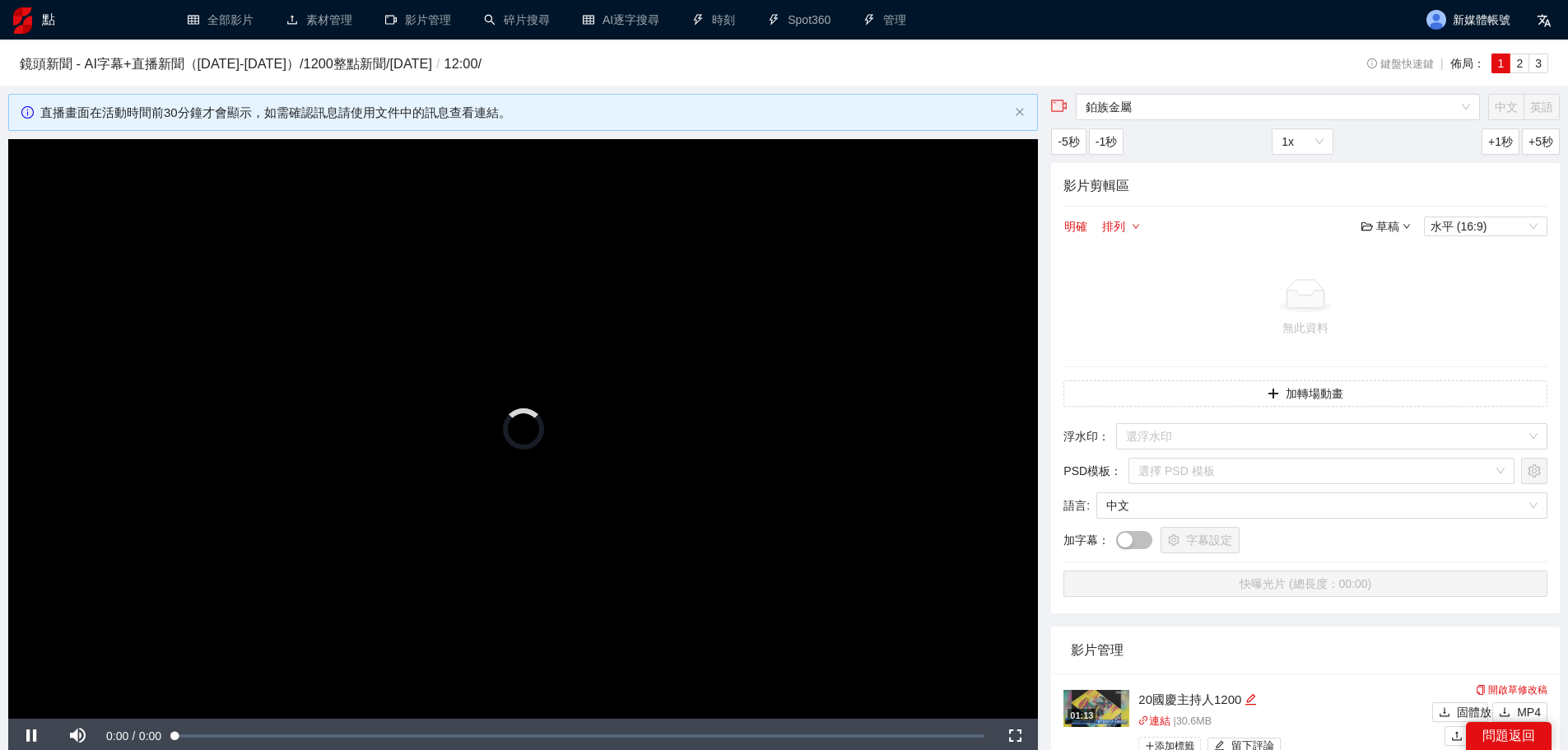
drag, startPoint x: 706, startPoint y: 363, endPoint x: 718, endPoint y: 359, distance: 12.6
click at [707, 363] on video "Video Player" at bounding box center [523, 428] width 1029 height 579
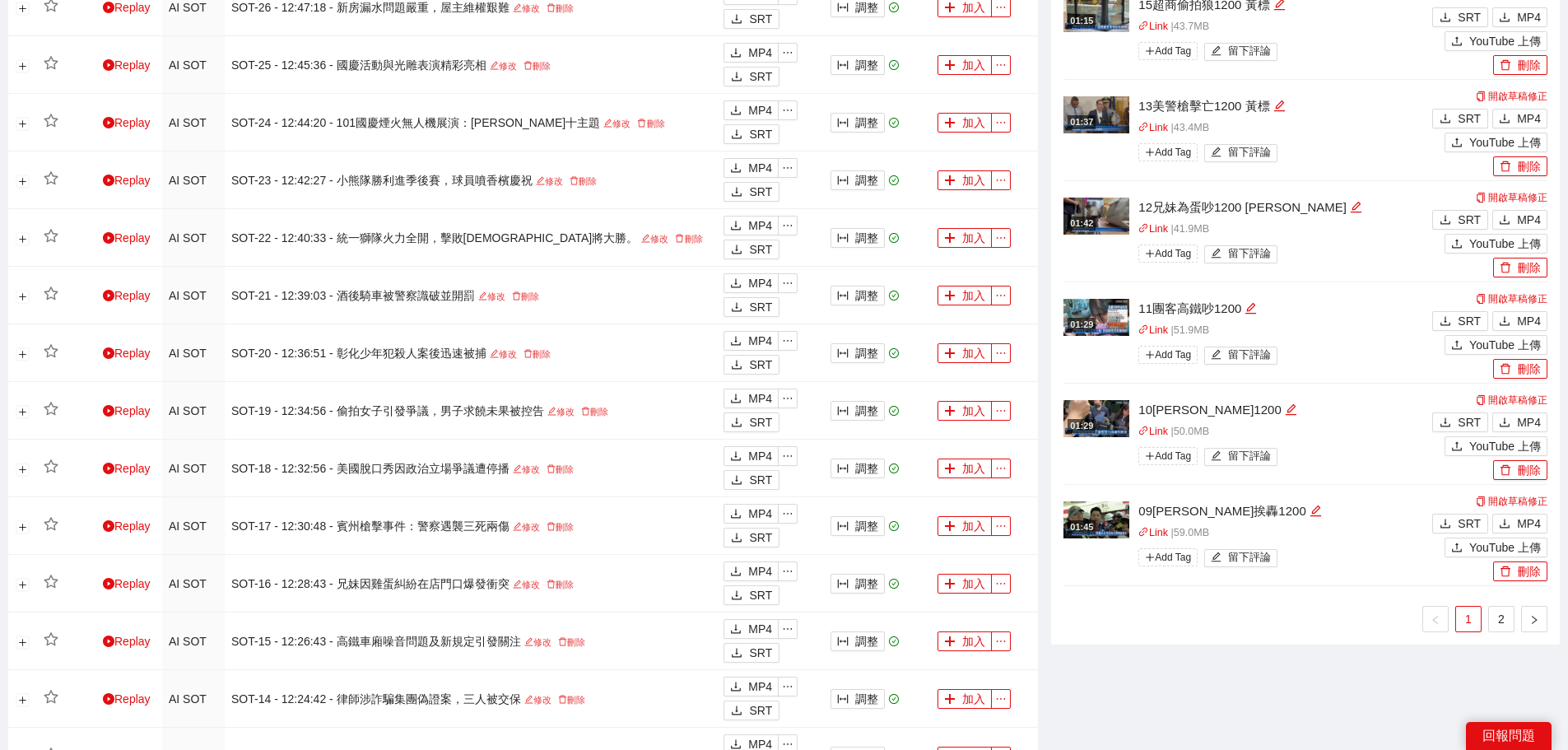
scroll to position [1153, 0]
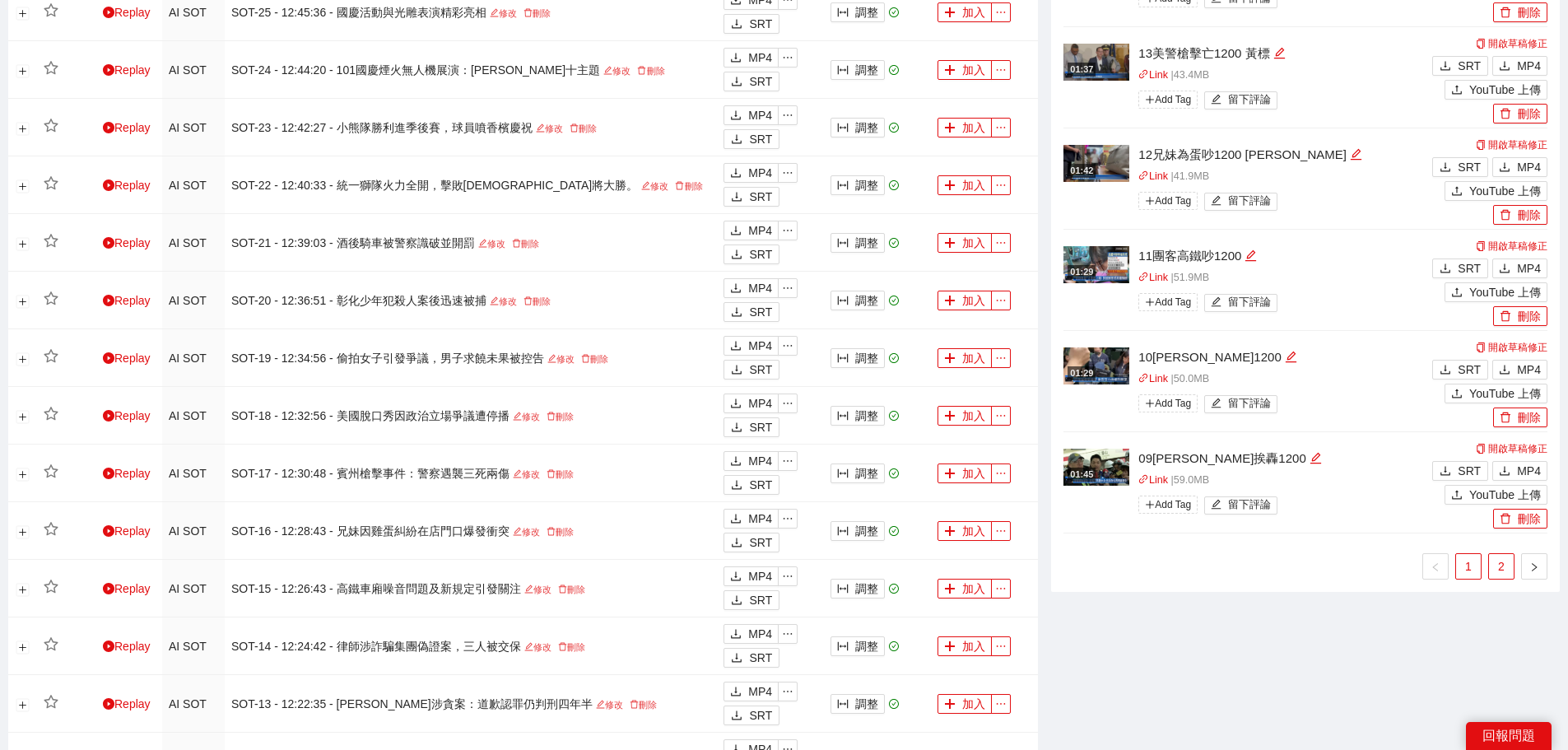
click at [1501, 561] on link "2" at bounding box center [1501, 566] width 25 height 25
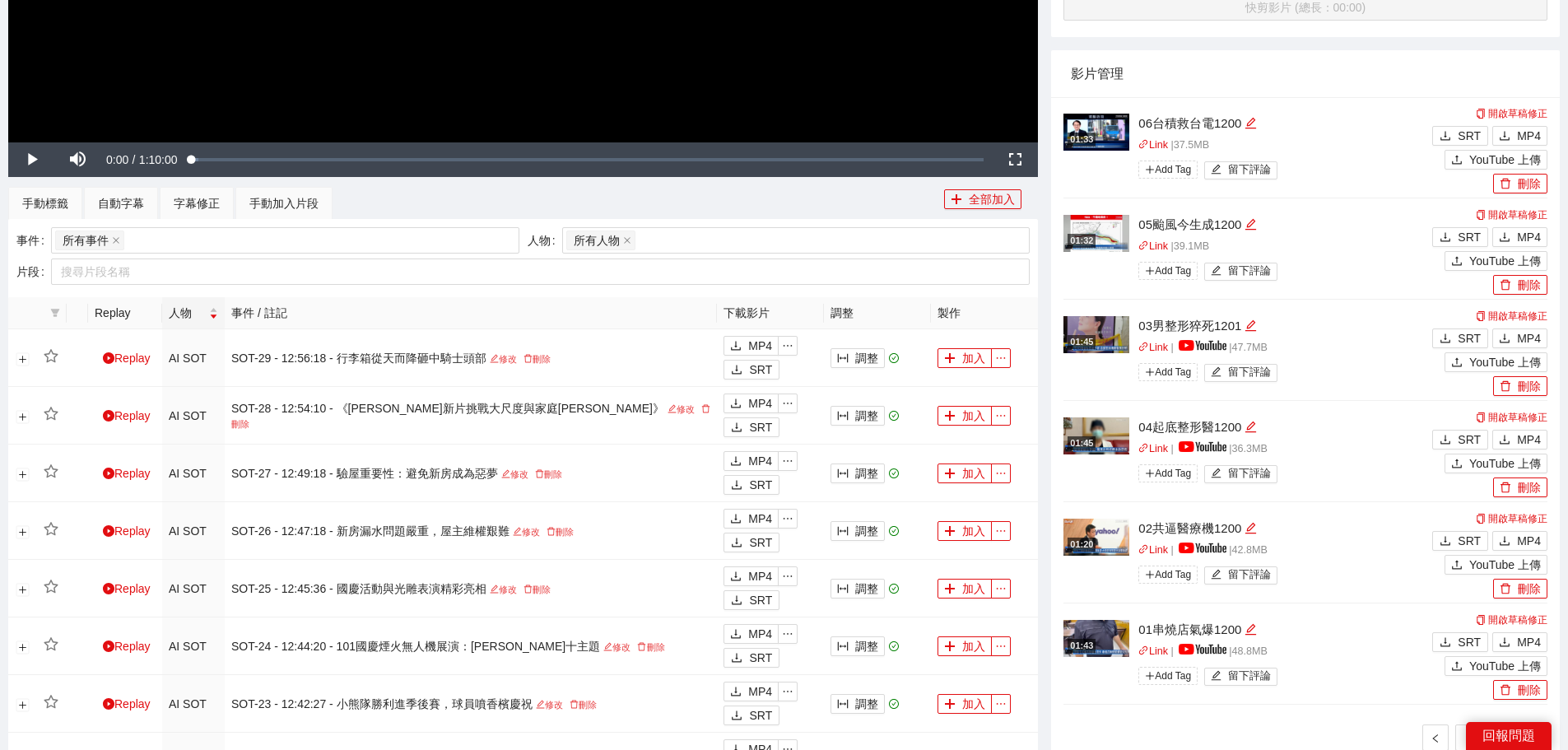
scroll to position [823, 0]
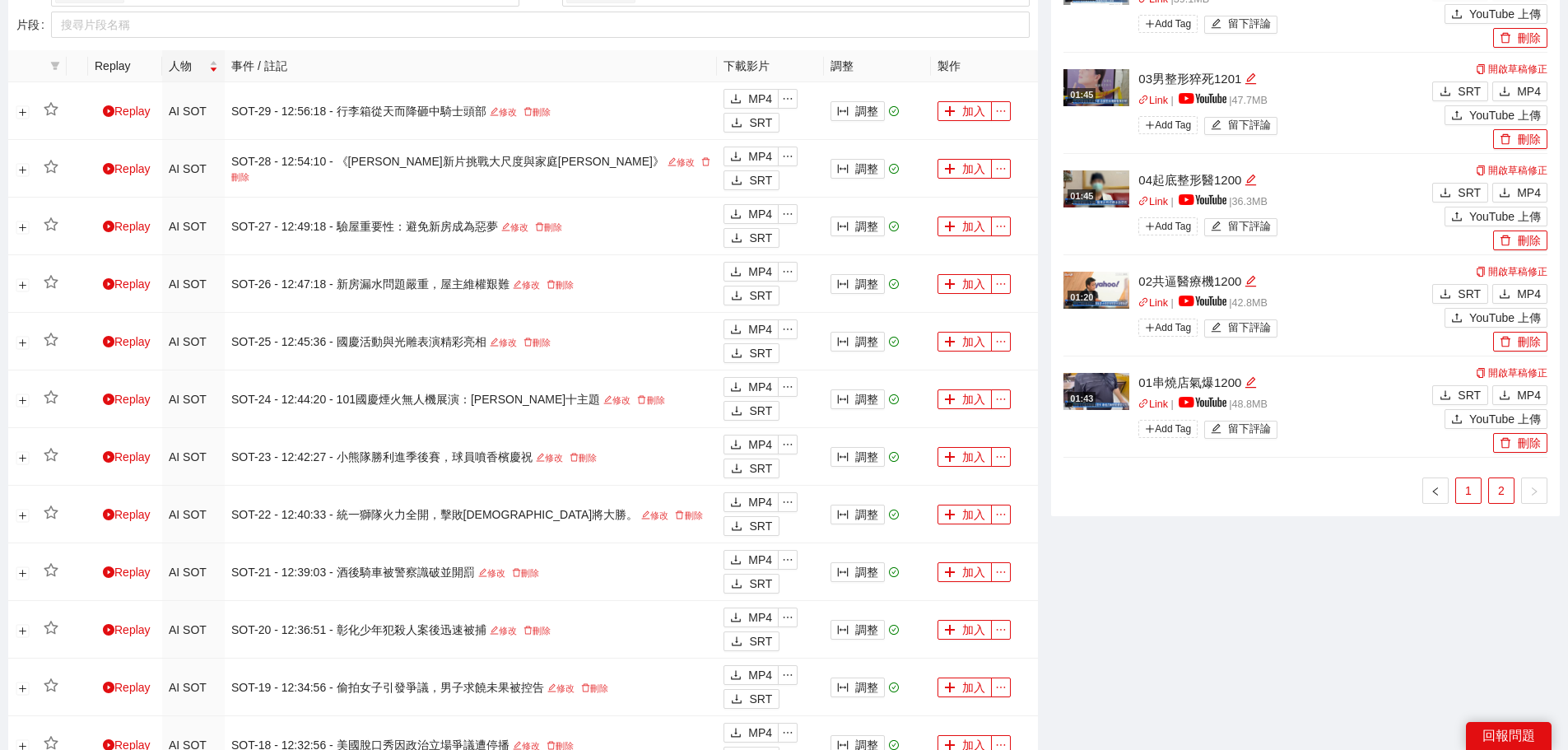
click at [1460, 501] on link "1" at bounding box center [1468, 491] width 25 height 25
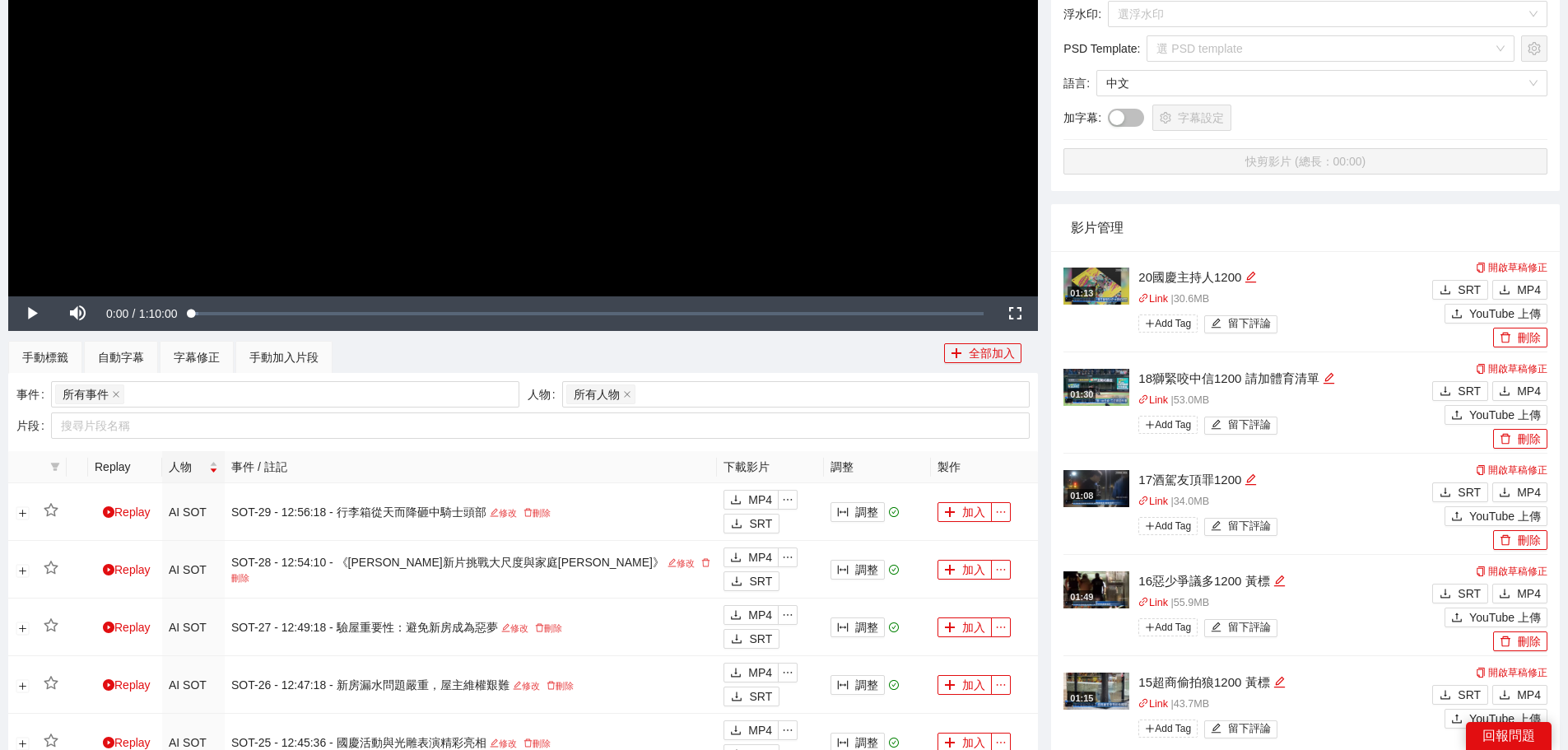
scroll to position [411, 0]
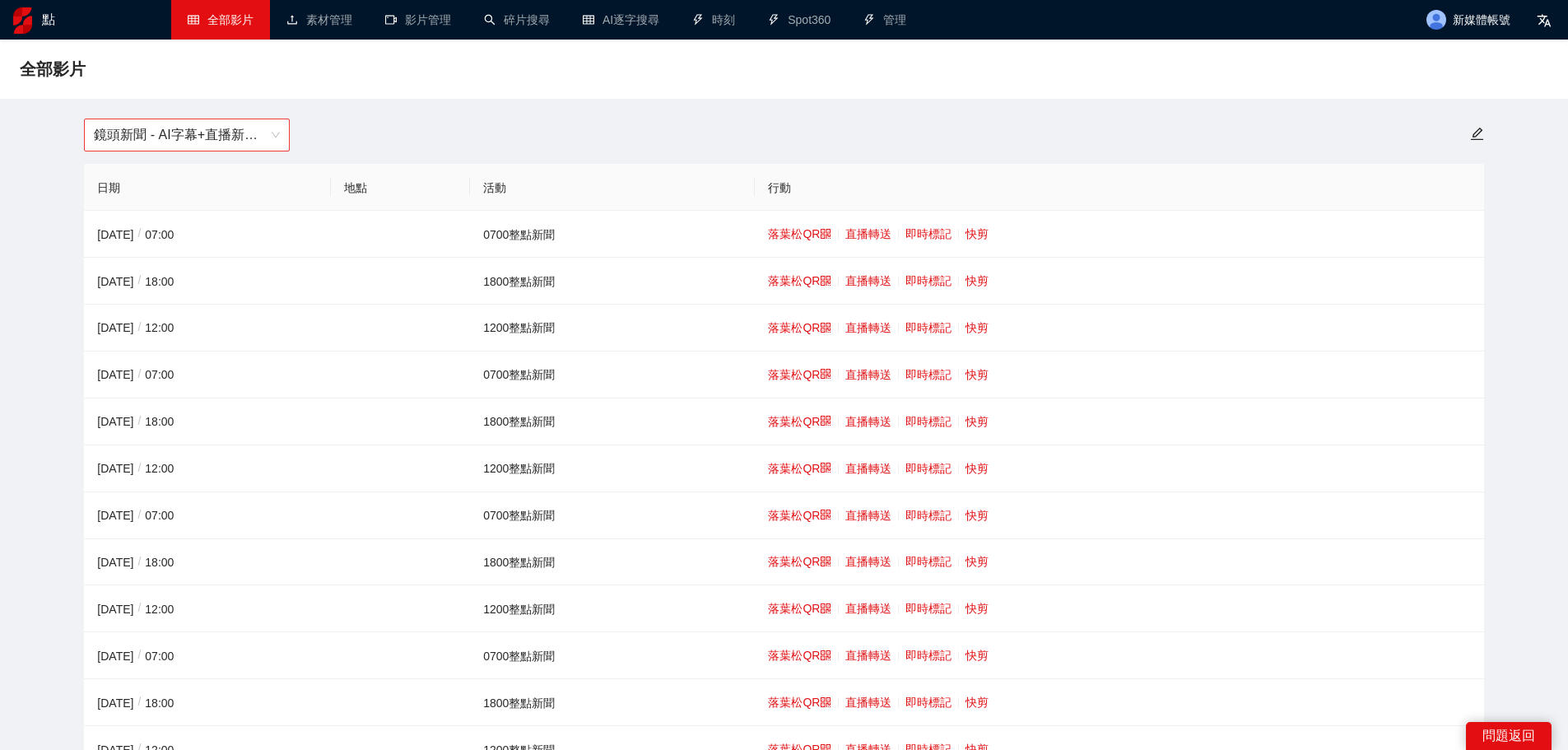
drag, startPoint x: 246, startPoint y: 134, endPoint x: 254, endPoint y: 149, distance: 17.0
click at [246, 134] on font "鏡頭新聞 - AI字幕+直播新聞（[DATE]-[DATE]）" at bounding box center [233, 134] width 278 height 14
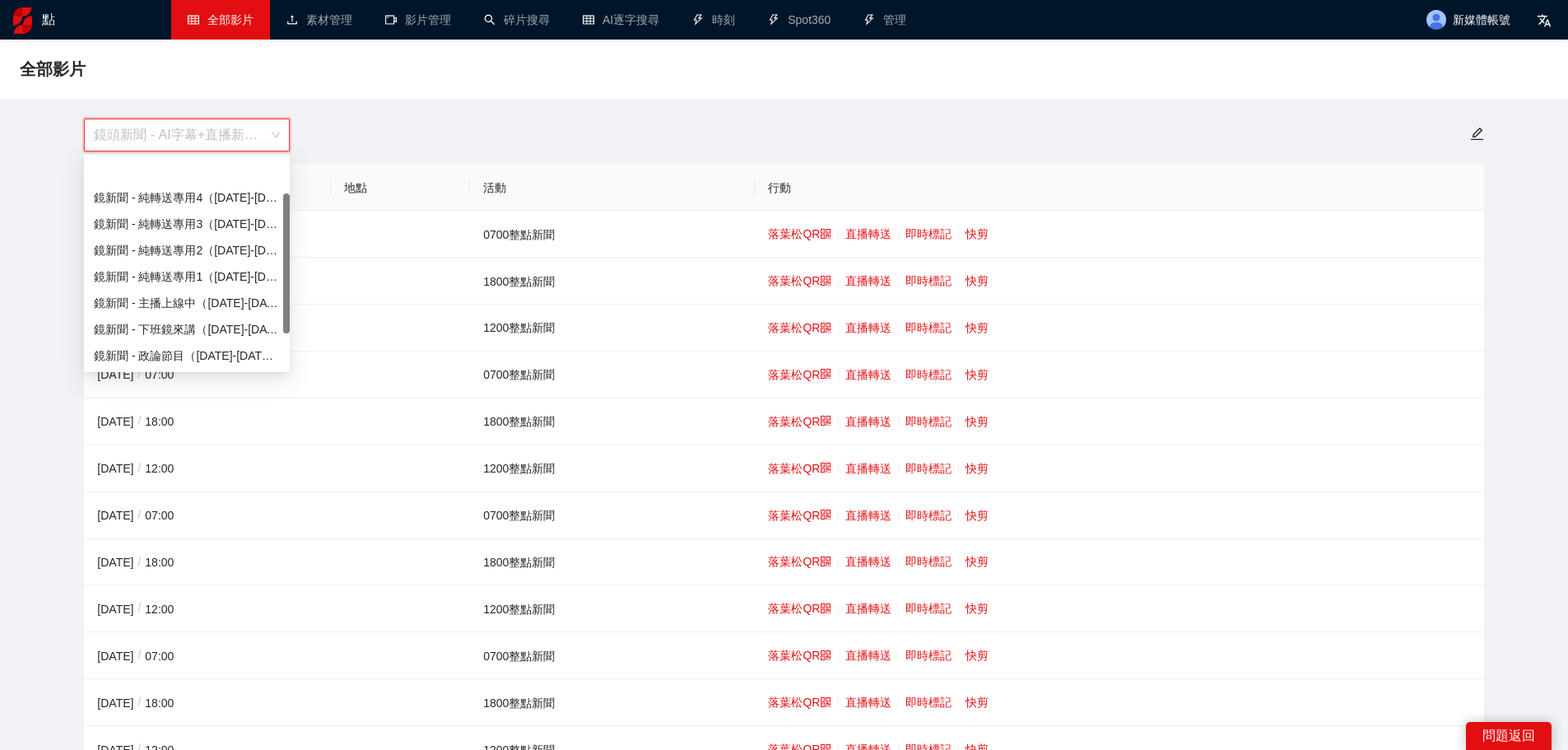
scroll to position [53, 0]
click at [217, 327] on font "鏡頭新聞 - 直播新聞（[DATE]-[DATE]）" at bounding box center [195, 328] width 202 height 13
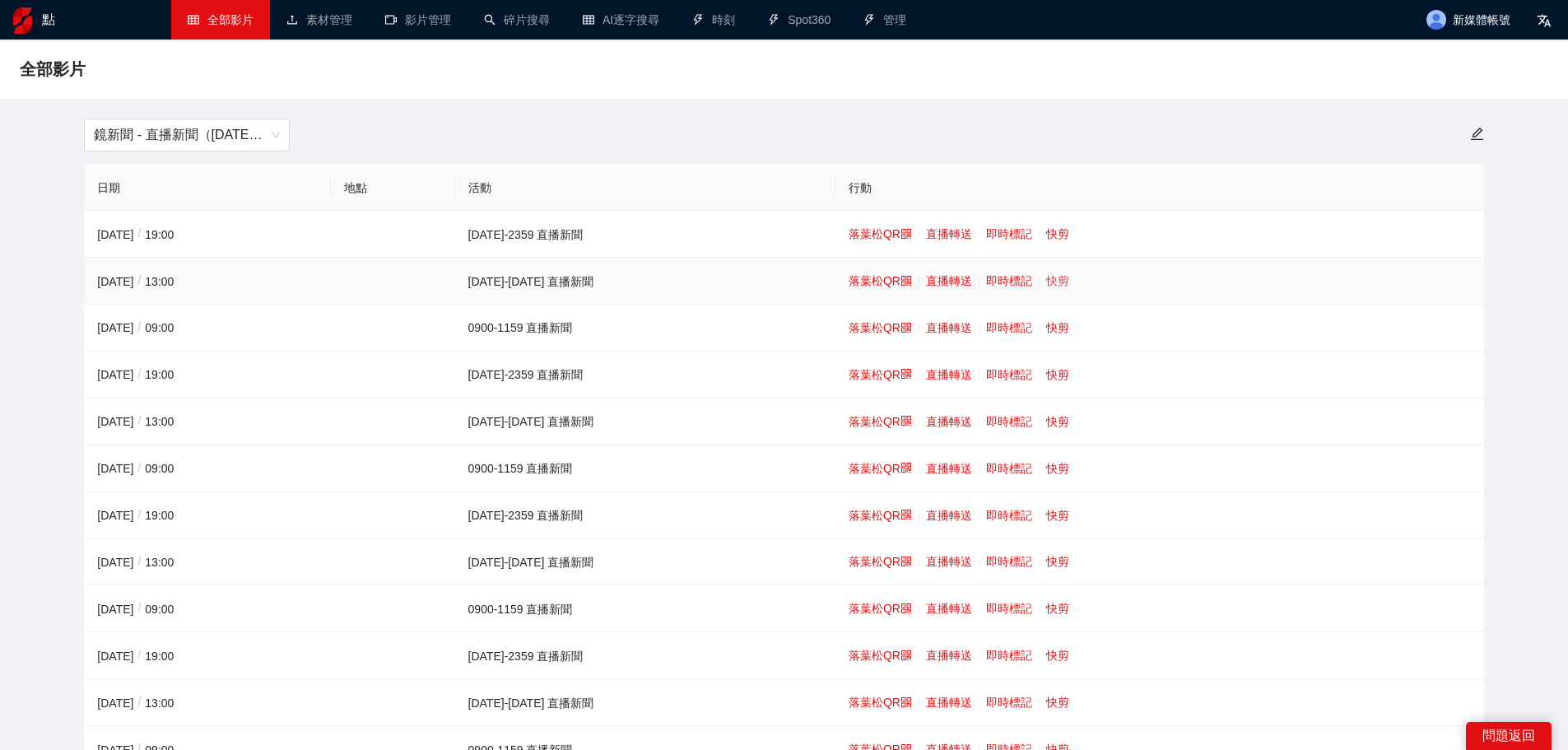
click at [1046, 284] on font "快剪" at bounding box center [1058, 280] width 23 height 13
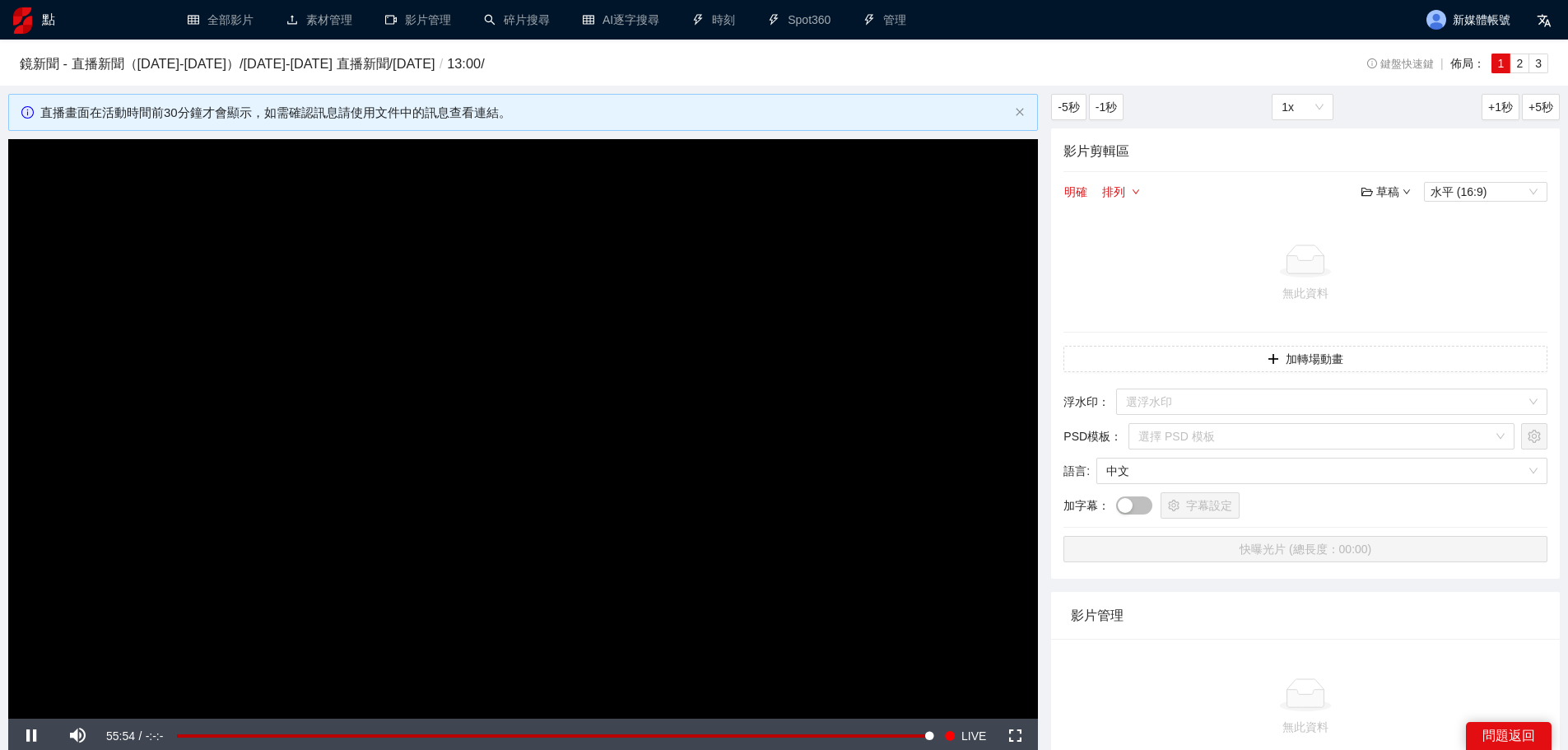
click at [628, 409] on video "Video Player" at bounding box center [523, 428] width 1029 height 579
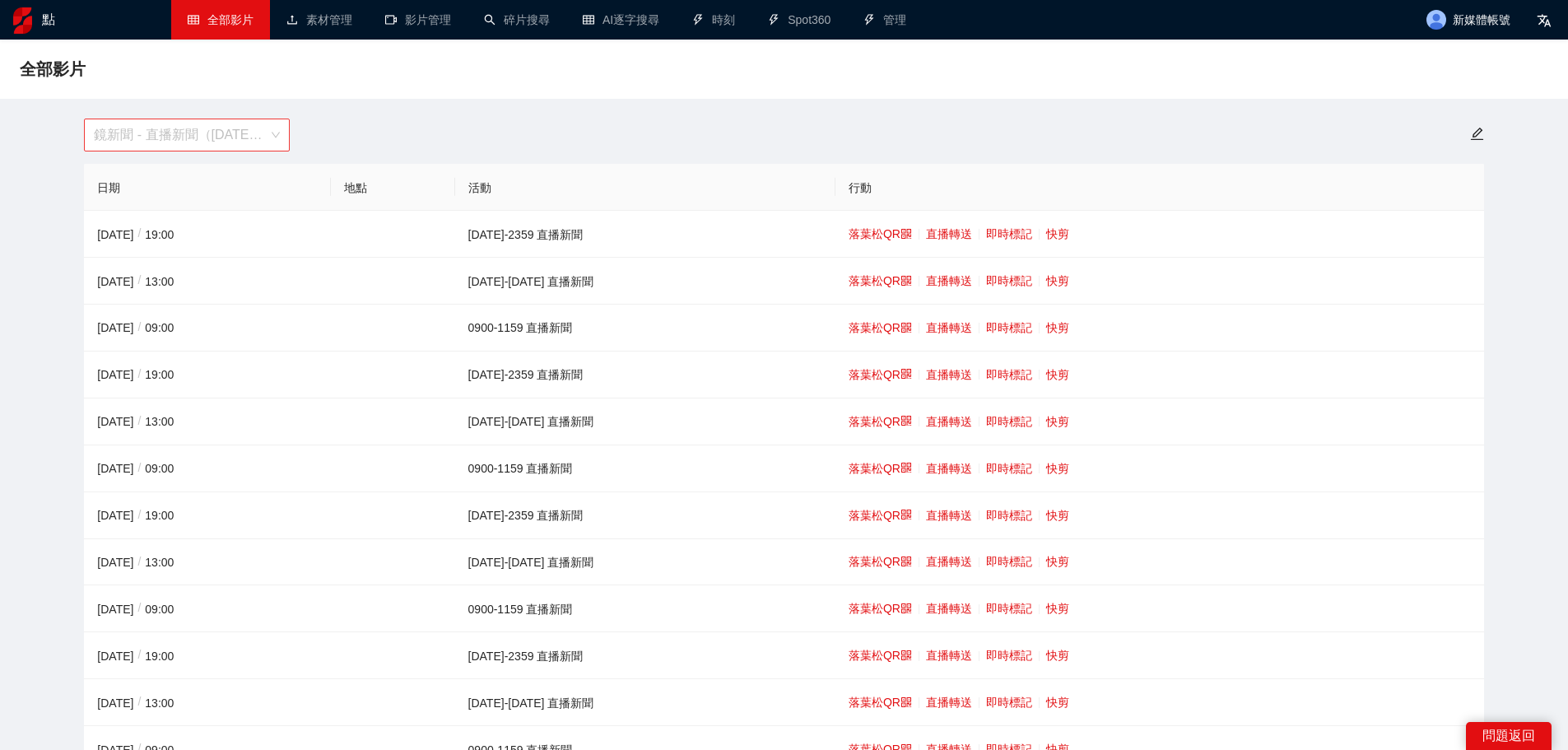
click at [179, 128] on span "鏡新聞 - 直播新聞（[DATE]-[DATE]）" at bounding box center [187, 134] width 186 height 31
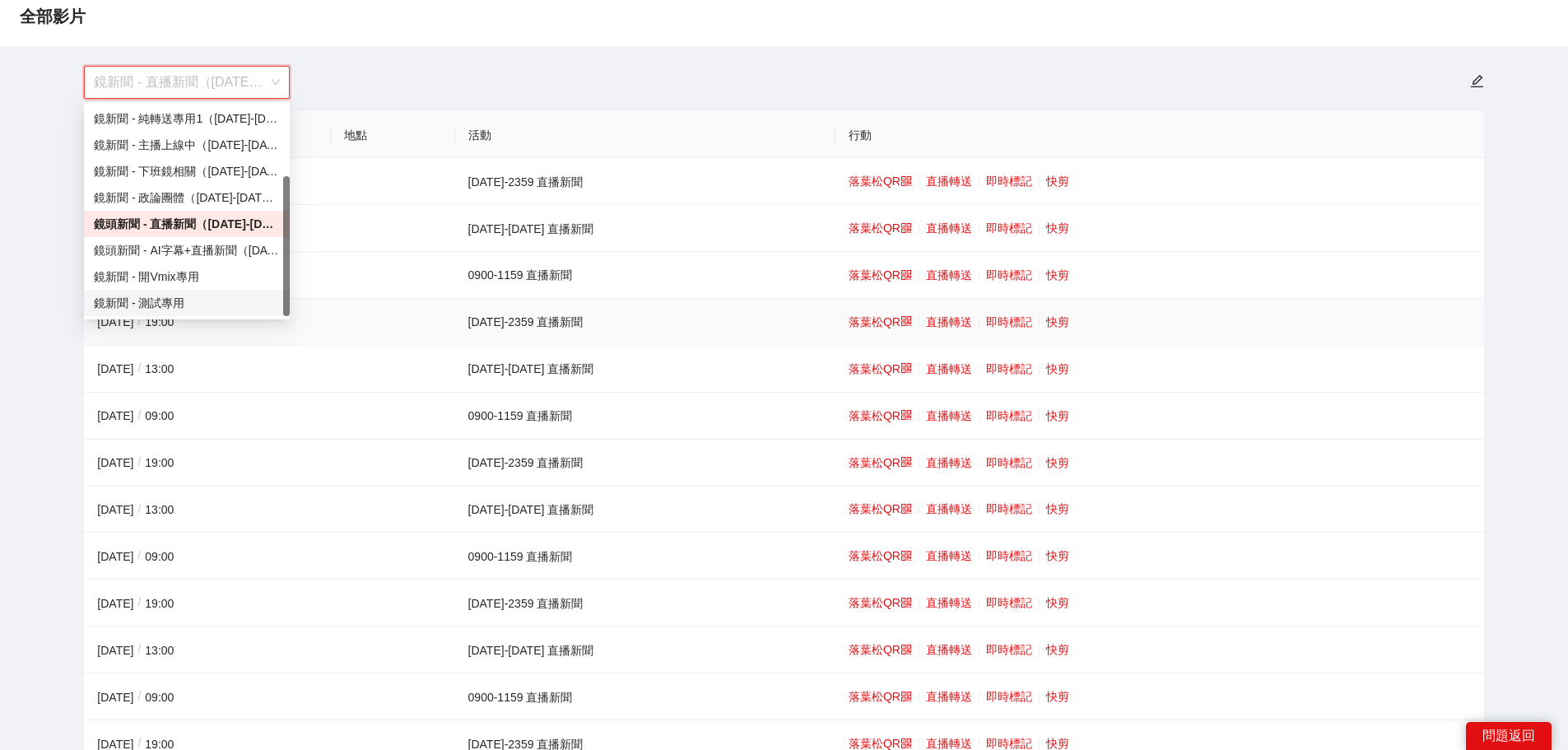
scroll to position [82, 0]
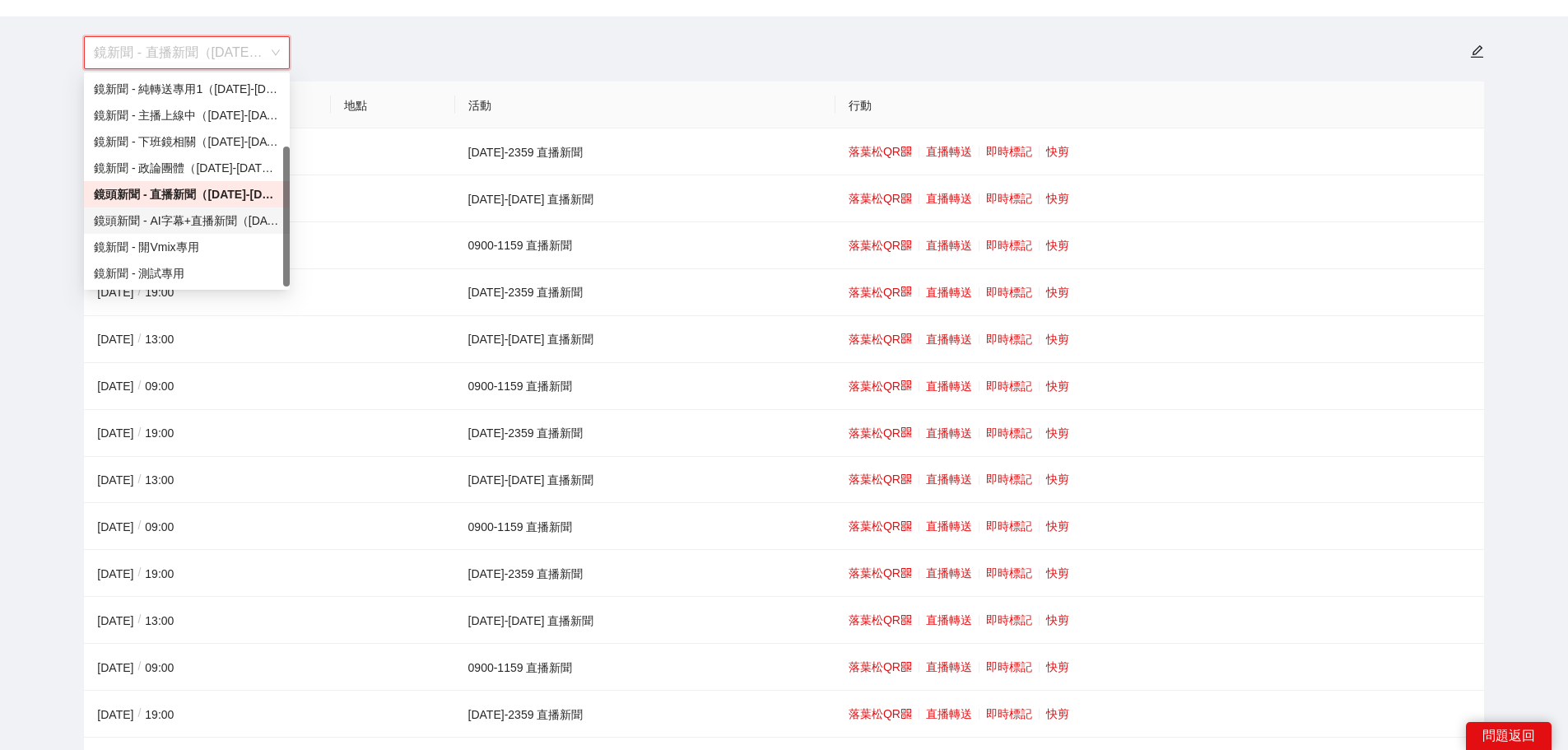
click at [178, 214] on font "鏡頭新聞 - AI字幕+直播新聞（[DATE]-[DATE]）" at bounding box center [216, 220] width 243 height 13
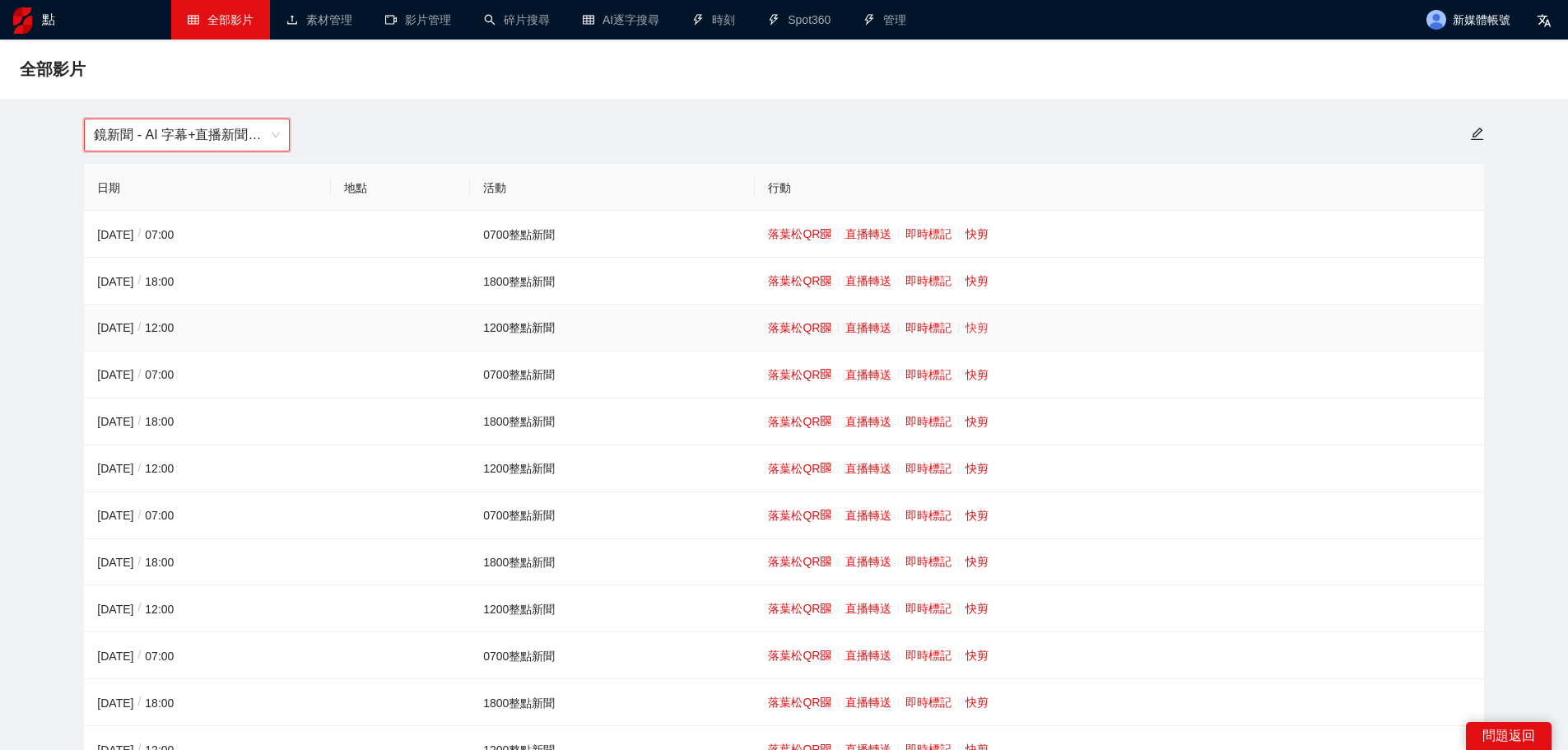
click at [971, 328] on font "快剪" at bounding box center [977, 327] width 23 height 13
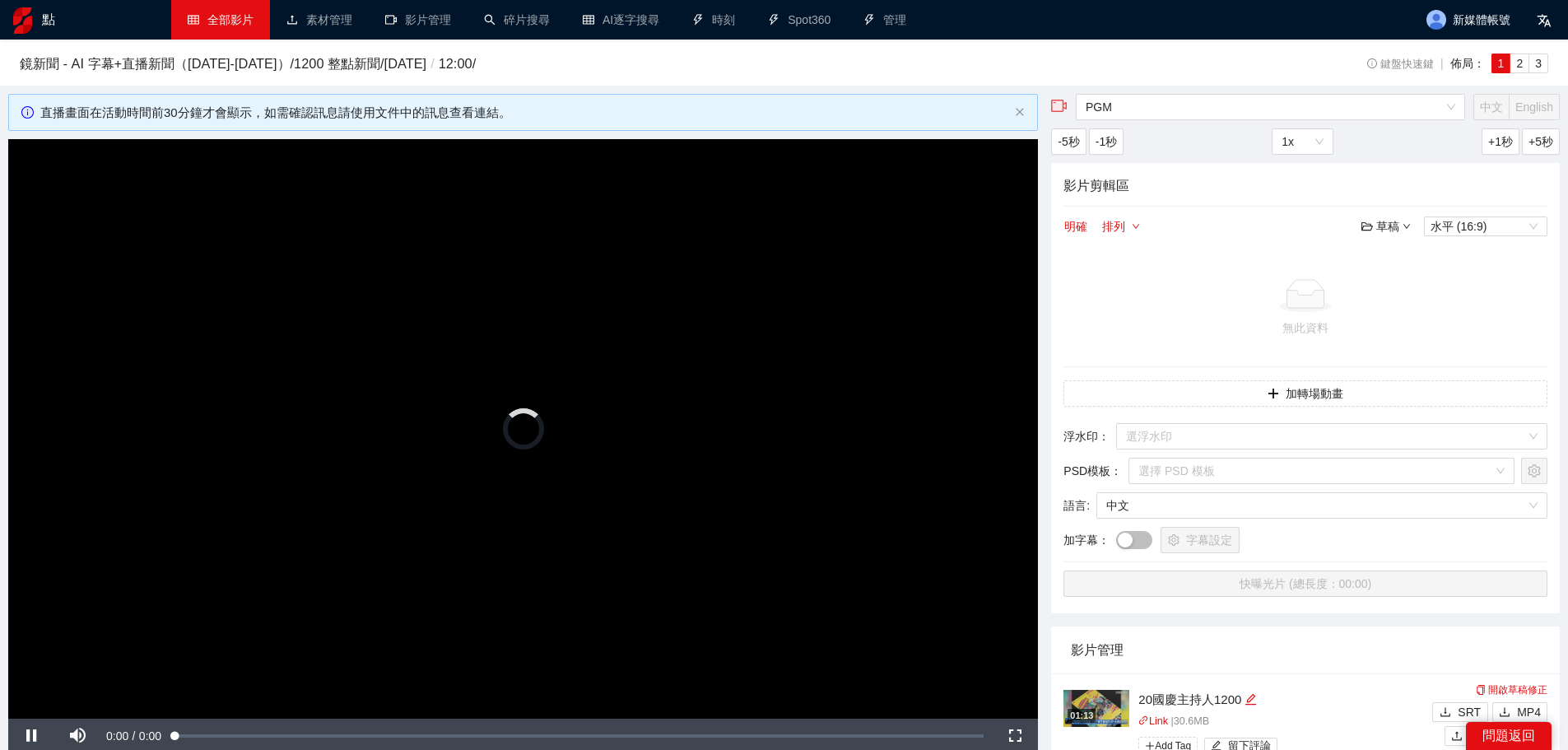
click at [716, 378] on video "Video Player" at bounding box center [523, 428] width 1029 height 579
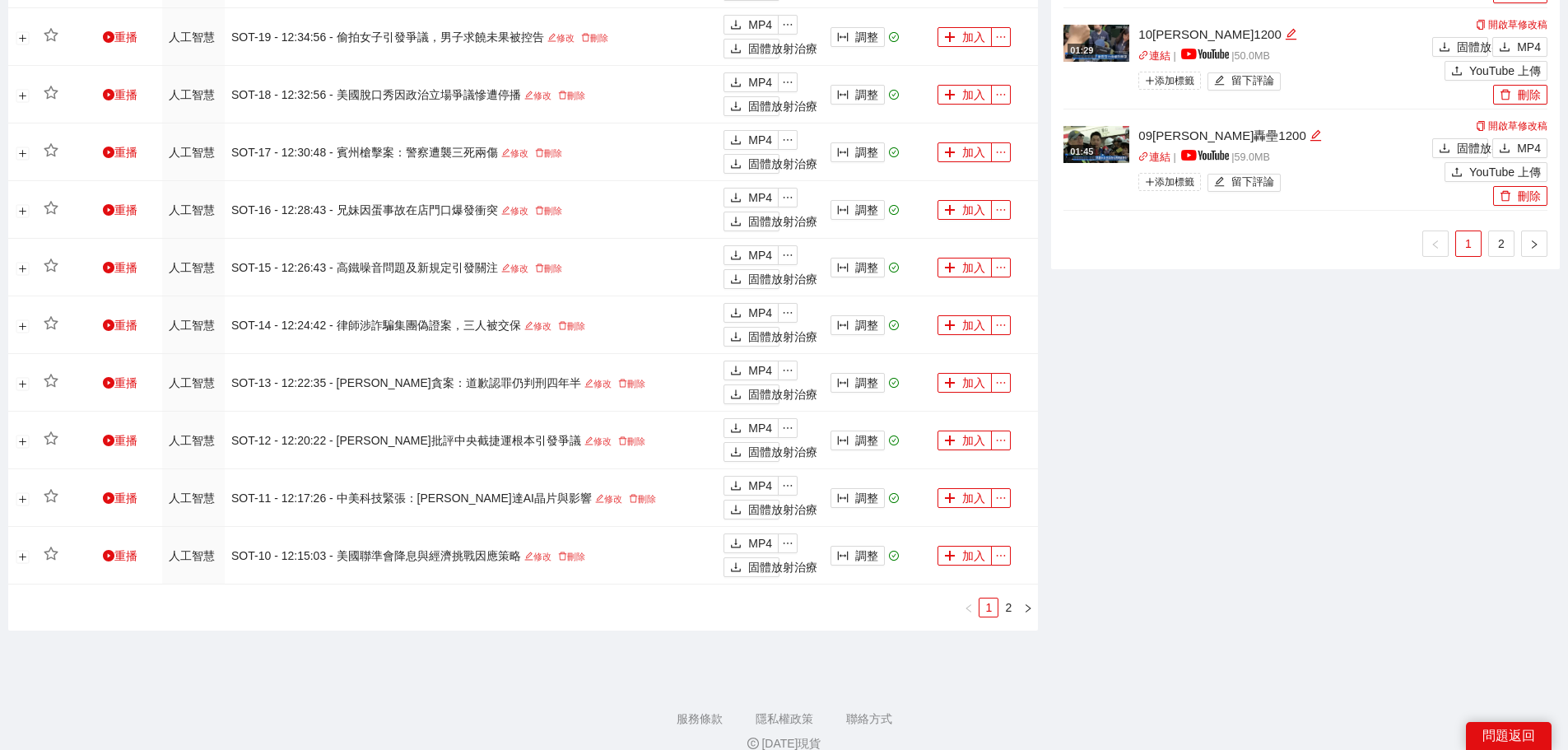
scroll to position [1228, 0]
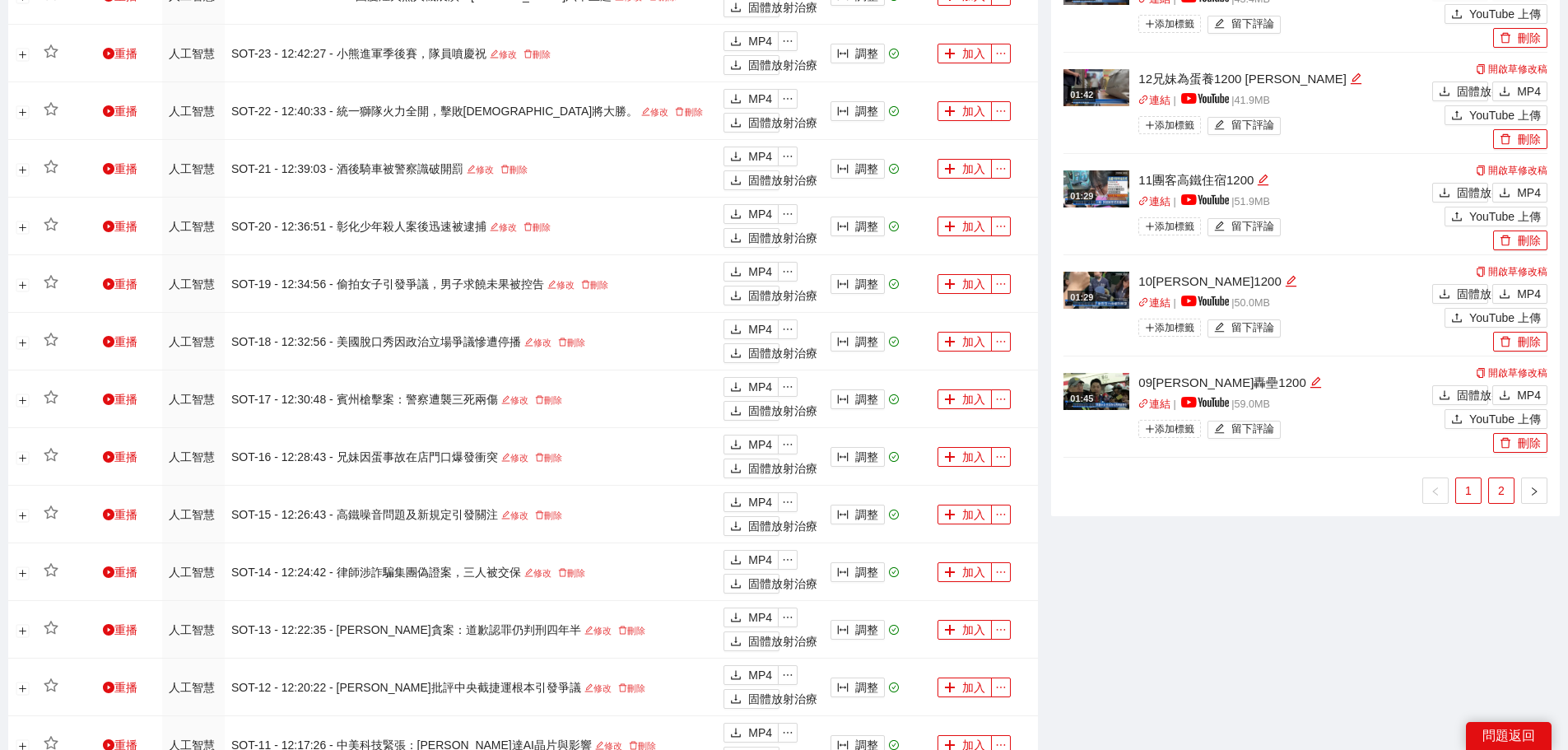
click at [1499, 497] on font "2" at bounding box center [1502, 490] width 7 height 13
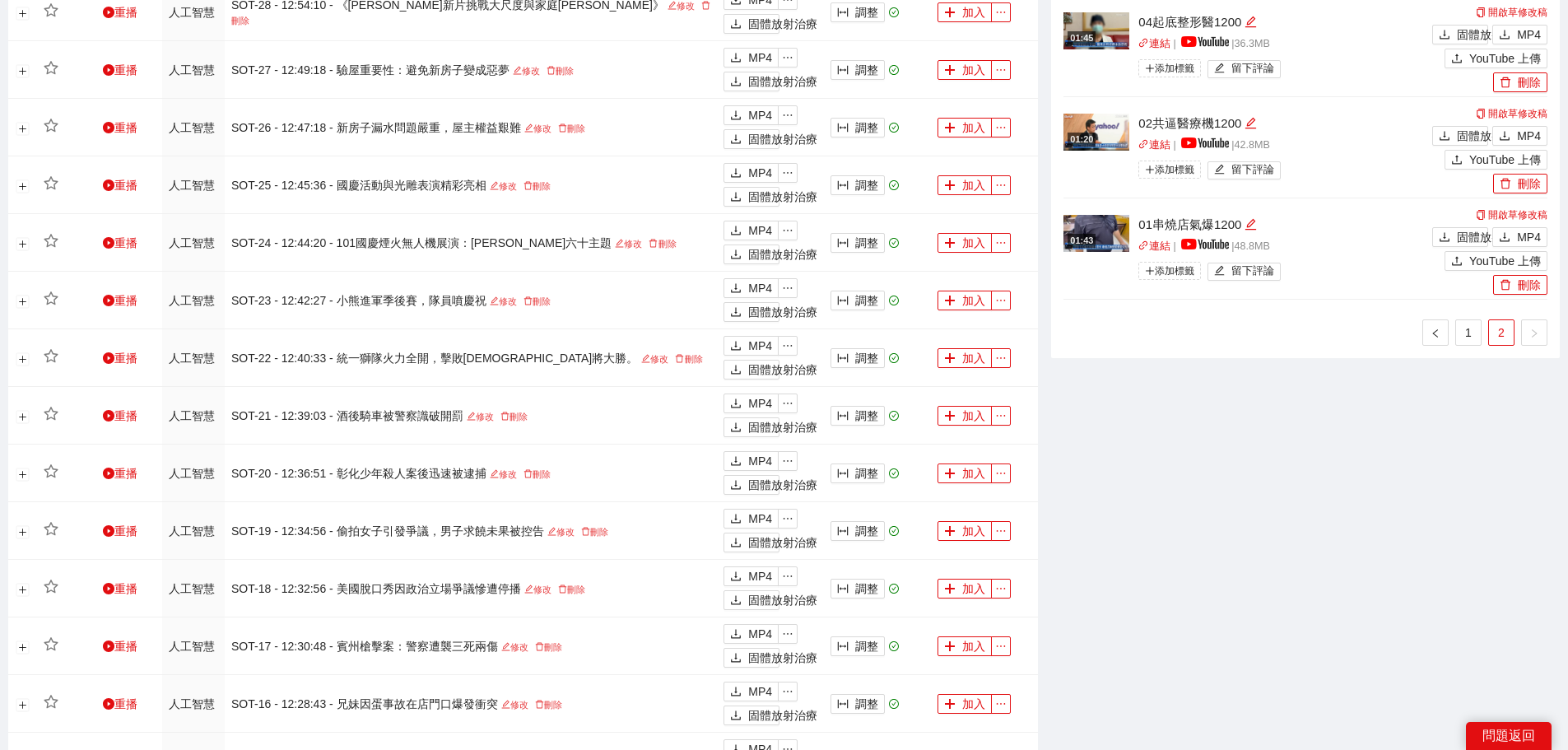
scroll to position [734, 0]
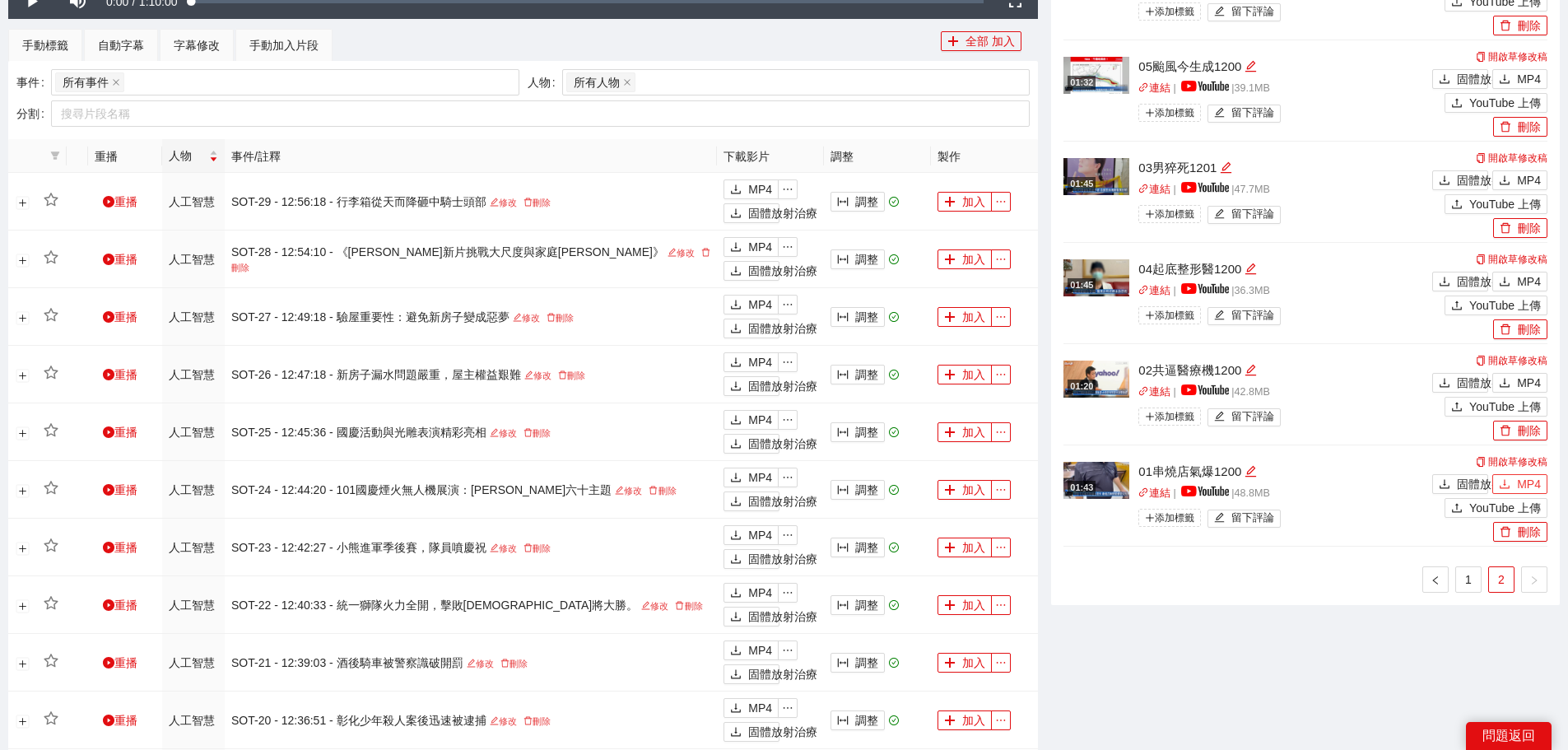
click at [1515, 484] on button "MP4" at bounding box center [1520, 484] width 55 height 20
click at [1519, 378] on font "MP4" at bounding box center [1529, 382] width 24 height 13
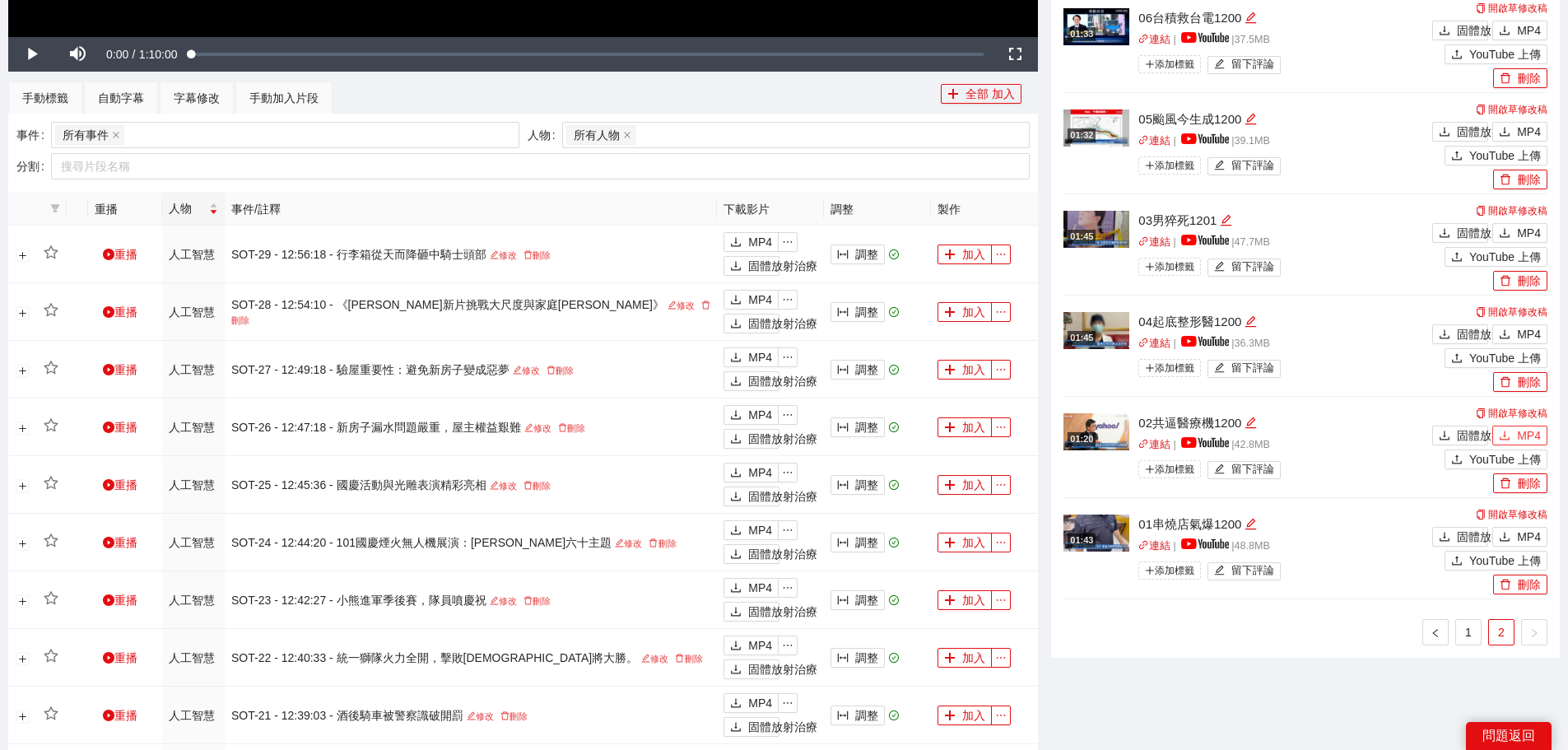
scroll to position [652, 0]
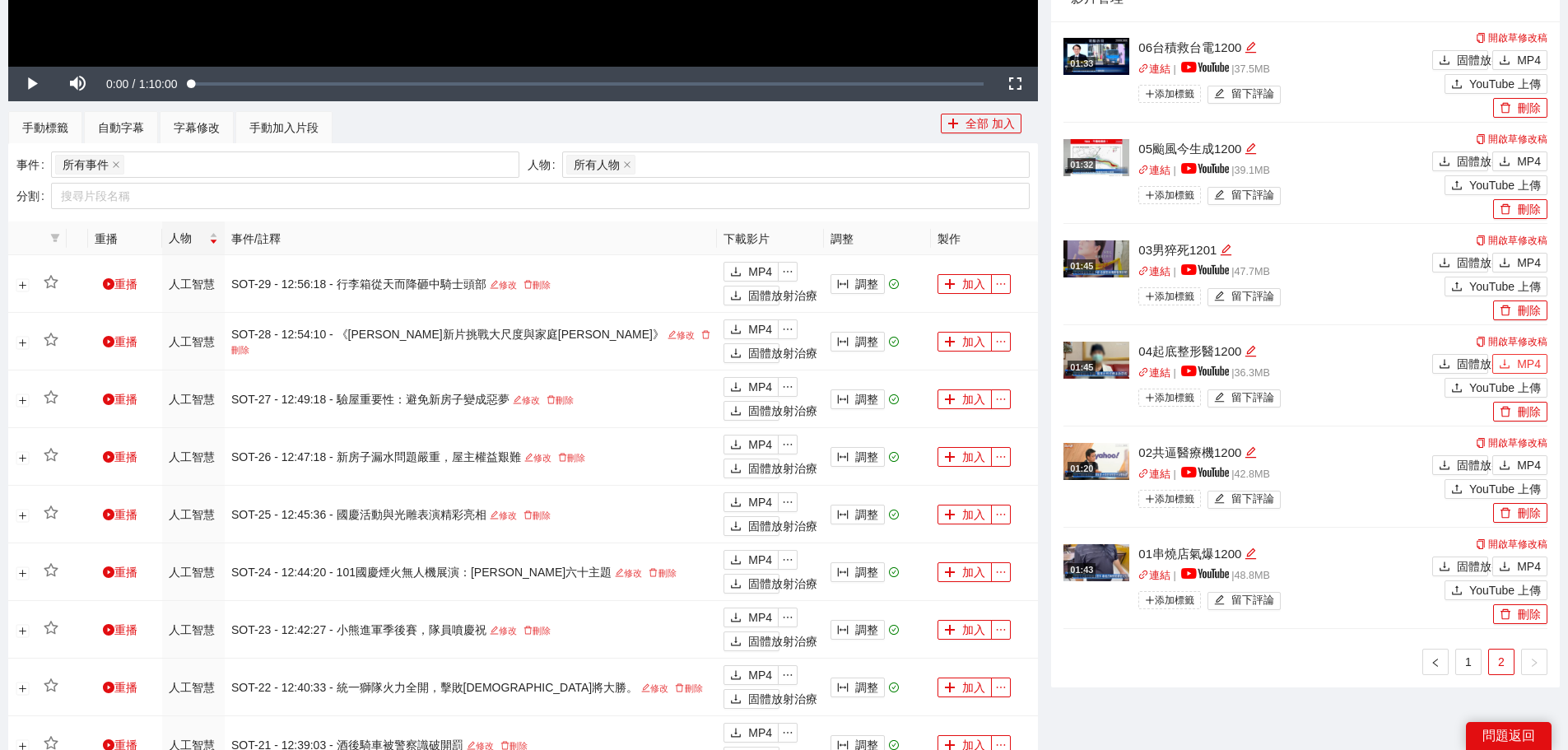
click at [1521, 359] on font "MP4" at bounding box center [1529, 363] width 24 height 13
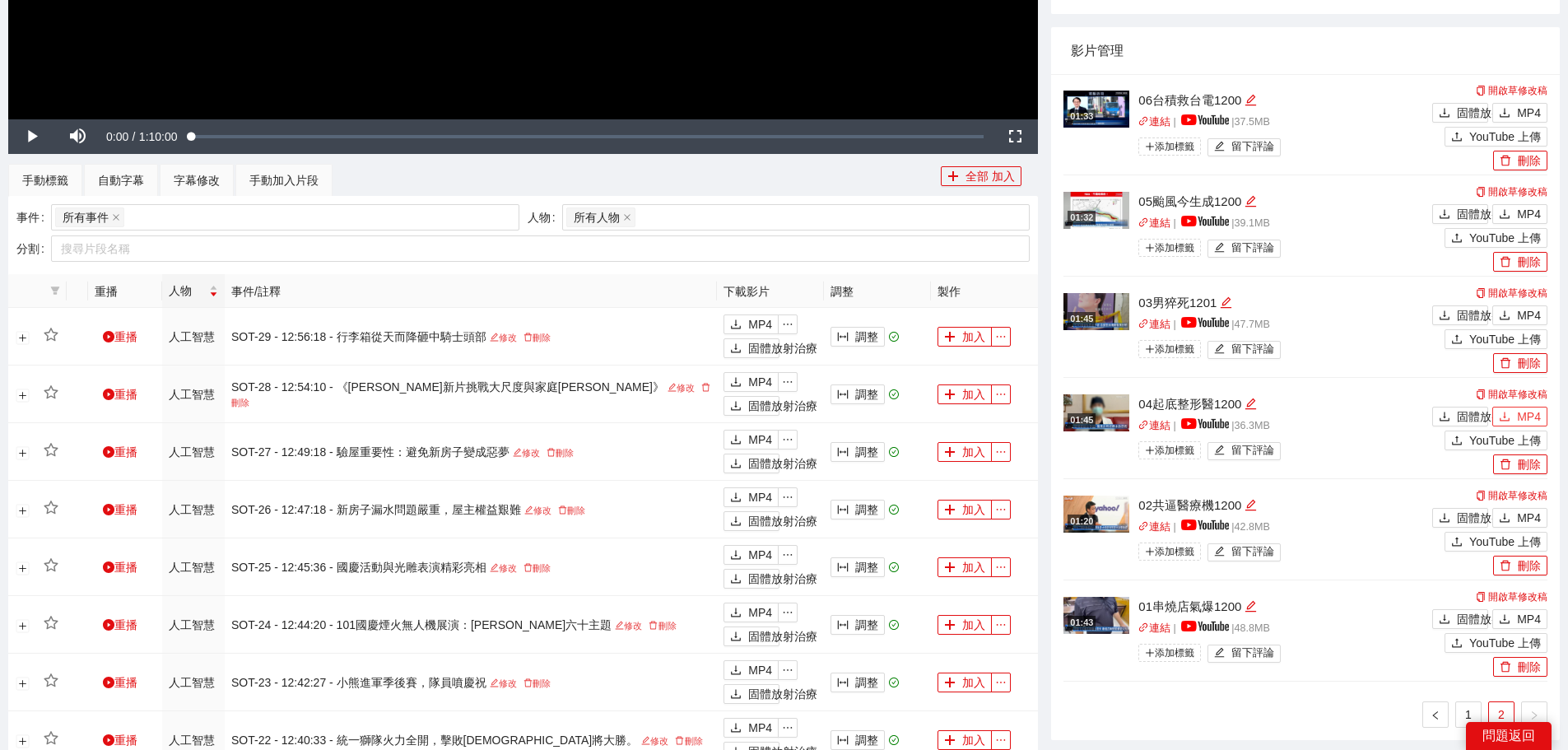
scroll to position [570, 0]
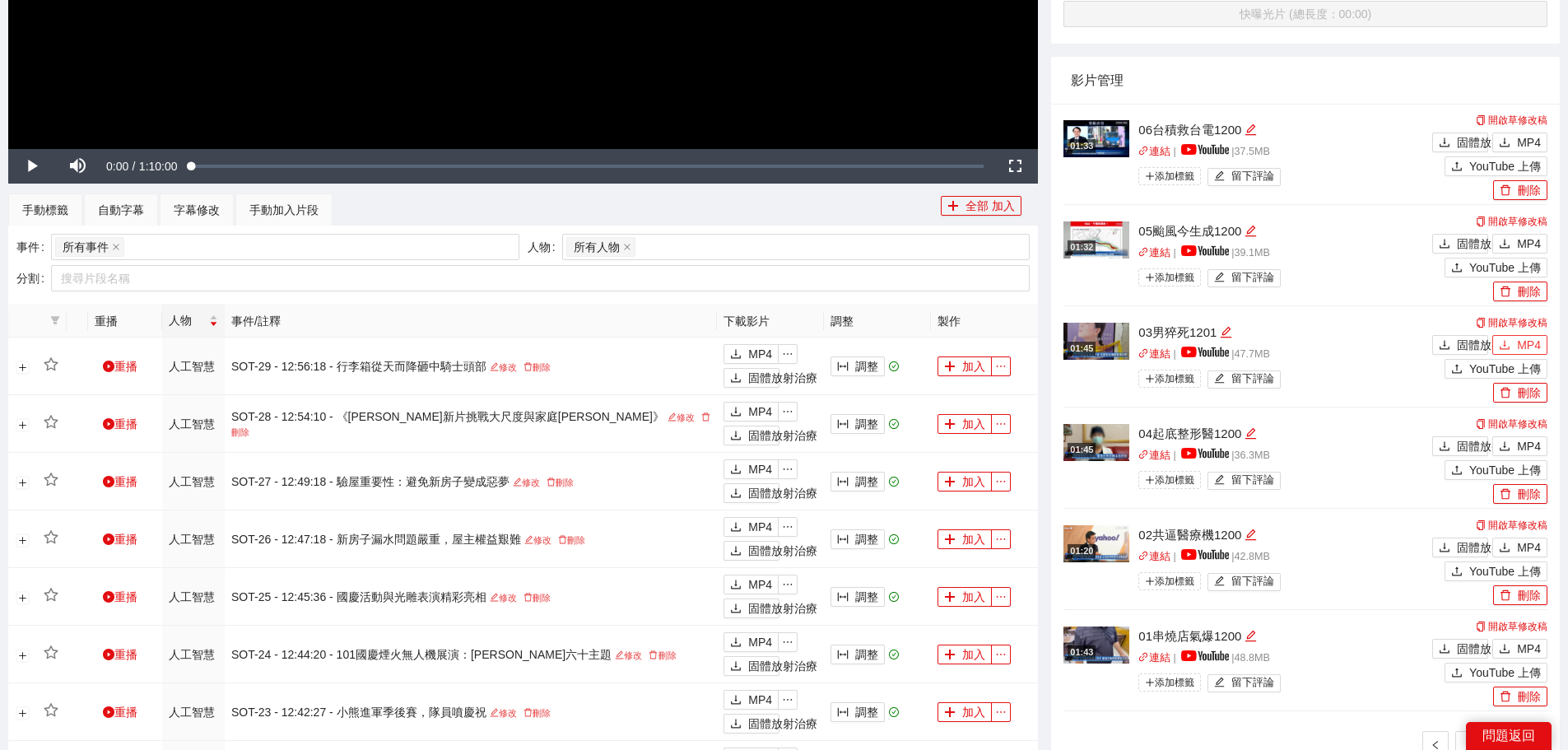
click at [1520, 347] on font "MP4" at bounding box center [1529, 344] width 24 height 13
click at [1514, 235] on button "MP4" at bounding box center [1520, 243] width 55 height 20
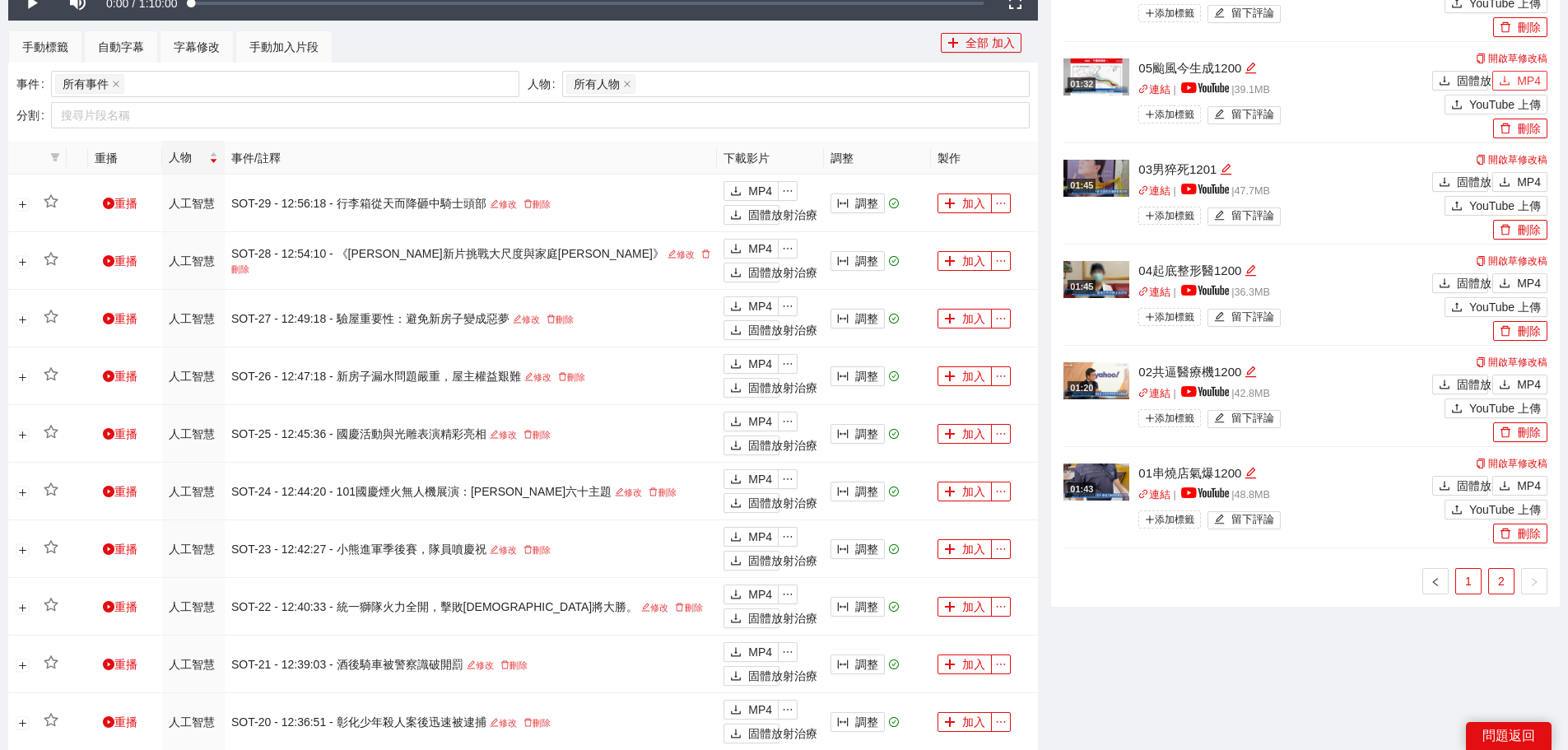
scroll to position [734, 0]
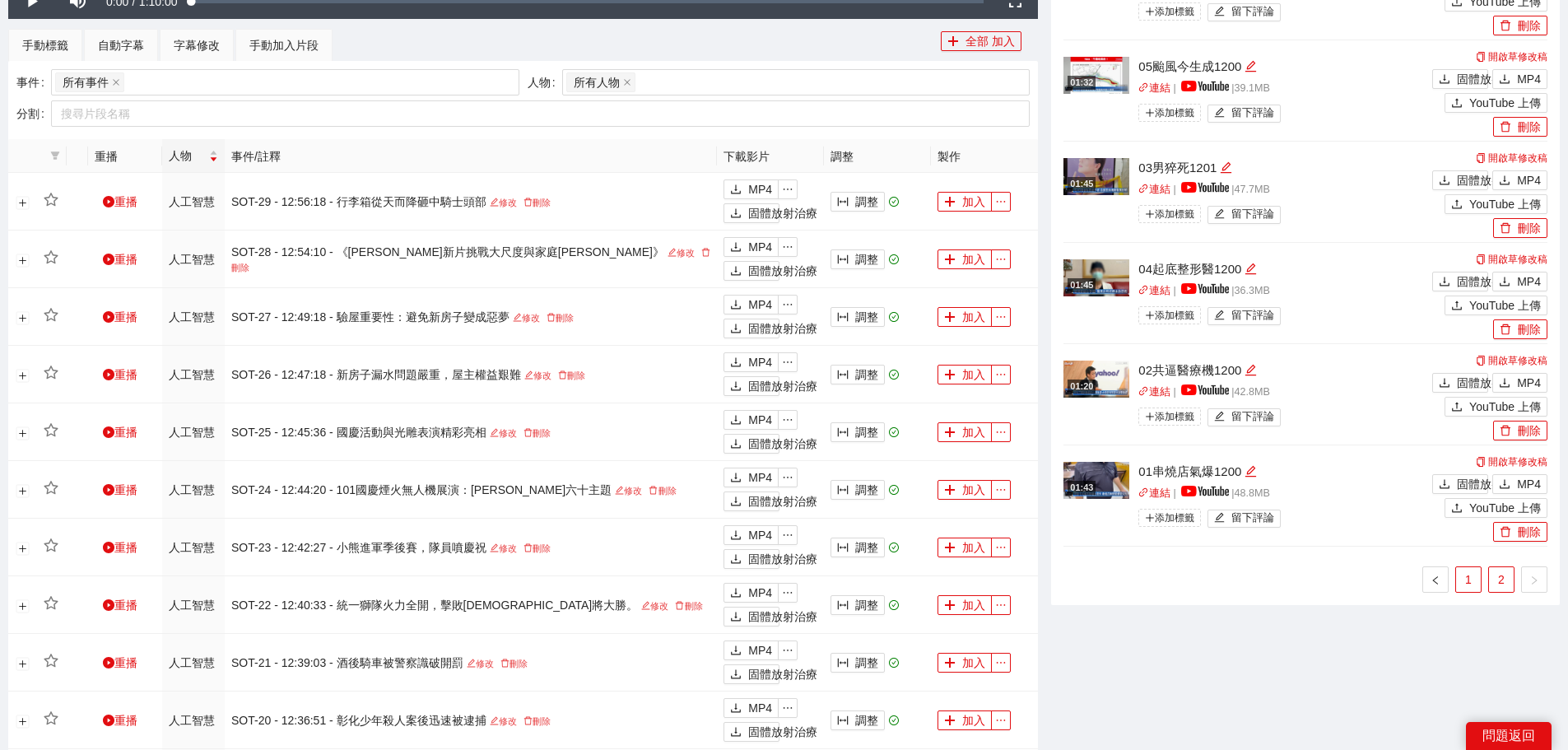
click at [1471, 576] on font "1" at bounding box center [1469, 579] width 7 height 13
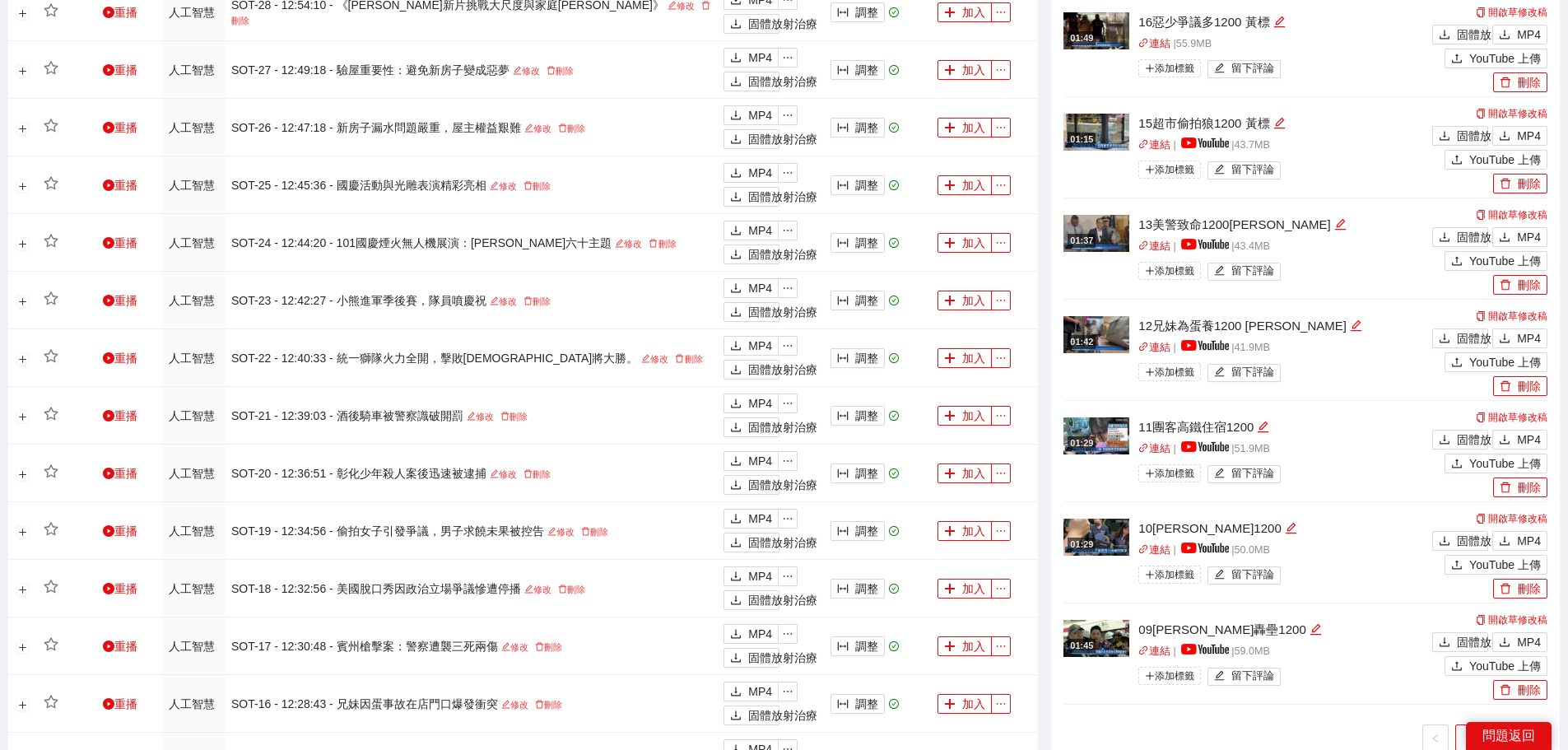
scroll to position [816, 0]
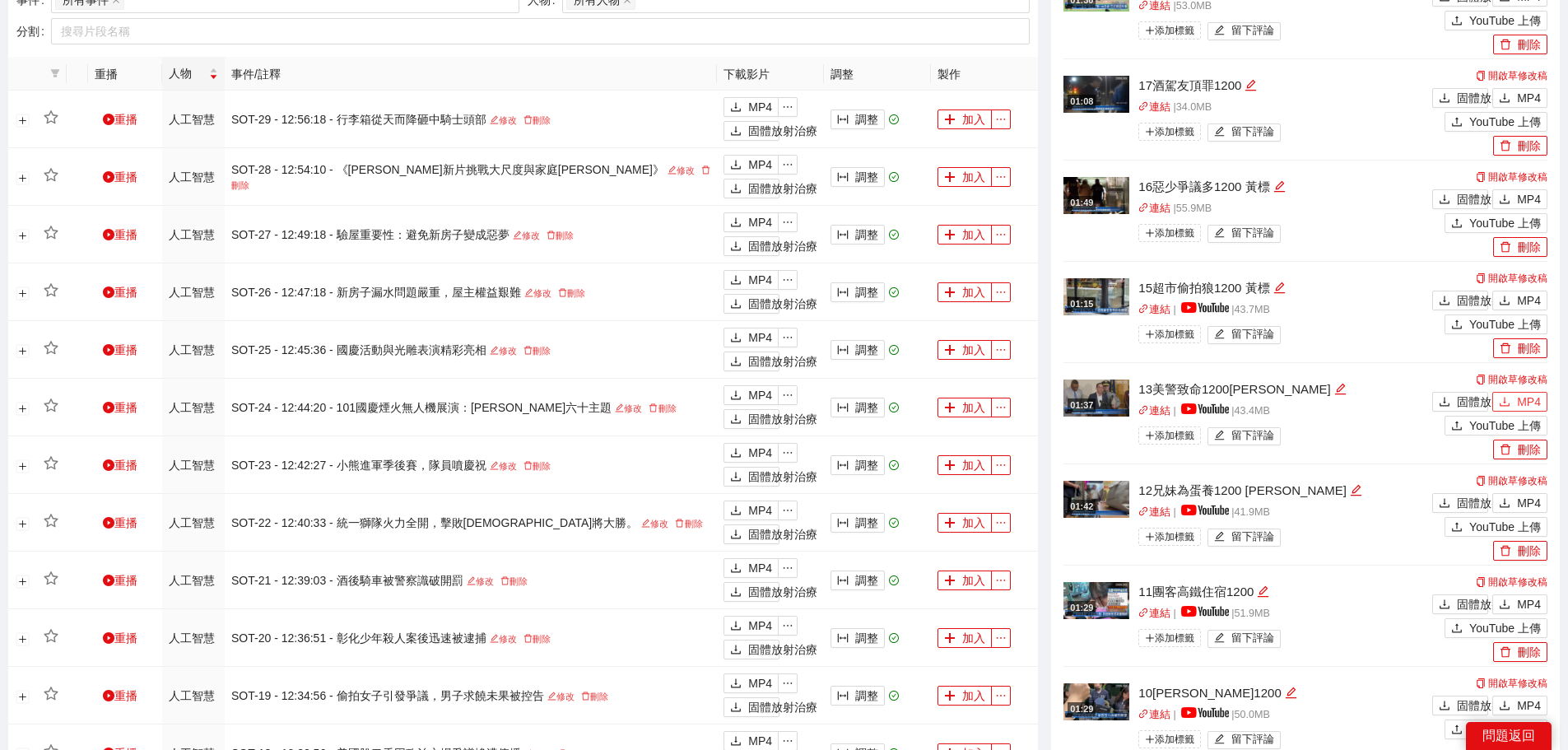
click at [1539, 397] on font "MP4" at bounding box center [1529, 401] width 24 height 13
